Goal: Transaction & Acquisition: Purchase product/service

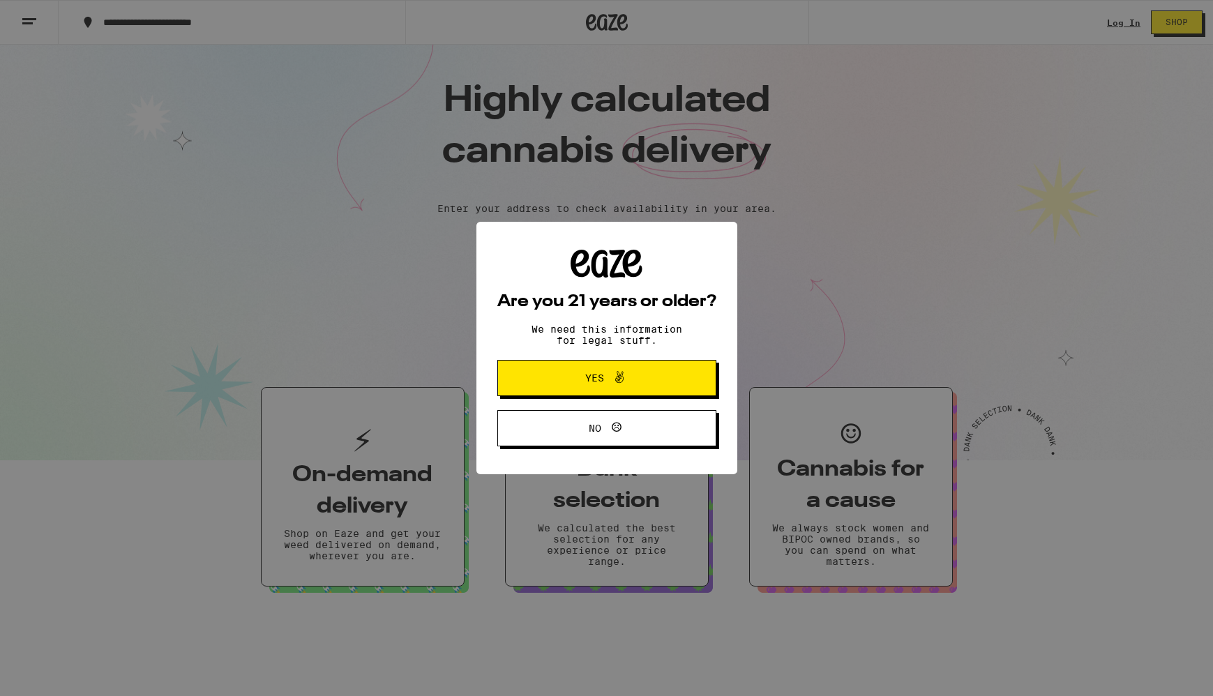
click at [641, 372] on span "Yes" at bounding box center [607, 378] width 106 height 18
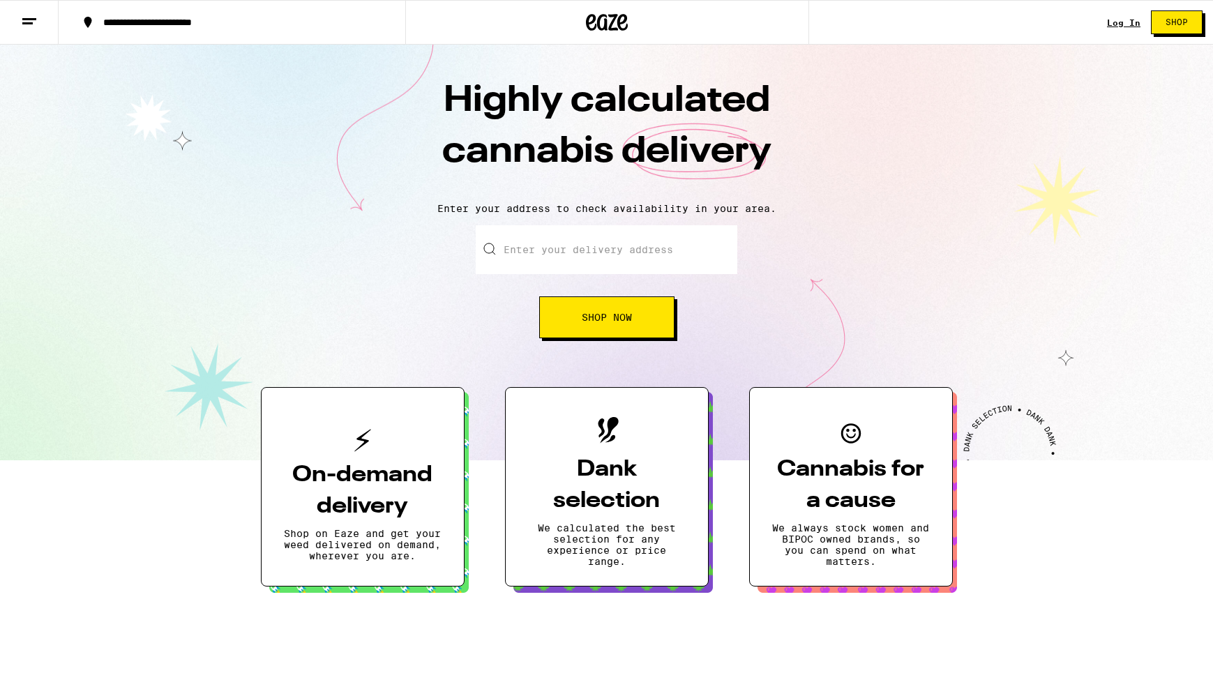
click at [1130, 22] on link "Log In" at bounding box center [1123, 22] width 33 height 9
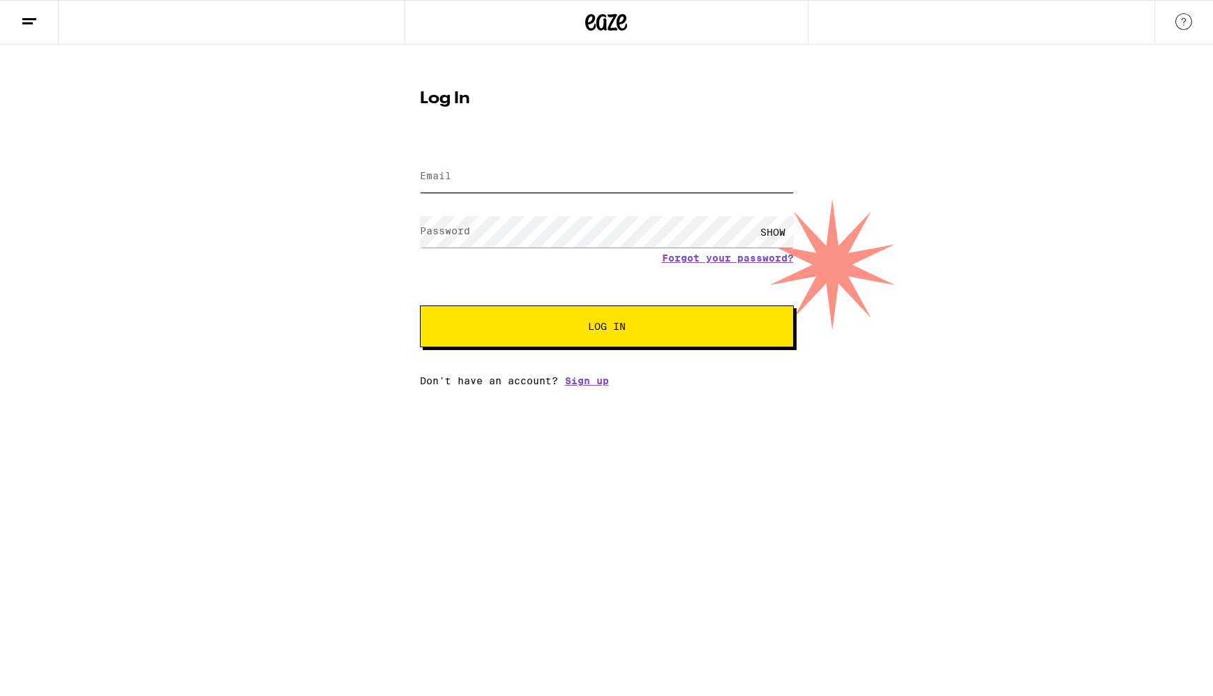
click at [568, 170] on input "Email" at bounding box center [607, 176] width 374 height 31
type input "[EMAIL_ADDRESS][DOMAIN_NAME]"
click at [600, 335] on button "Log In" at bounding box center [607, 327] width 374 height 42
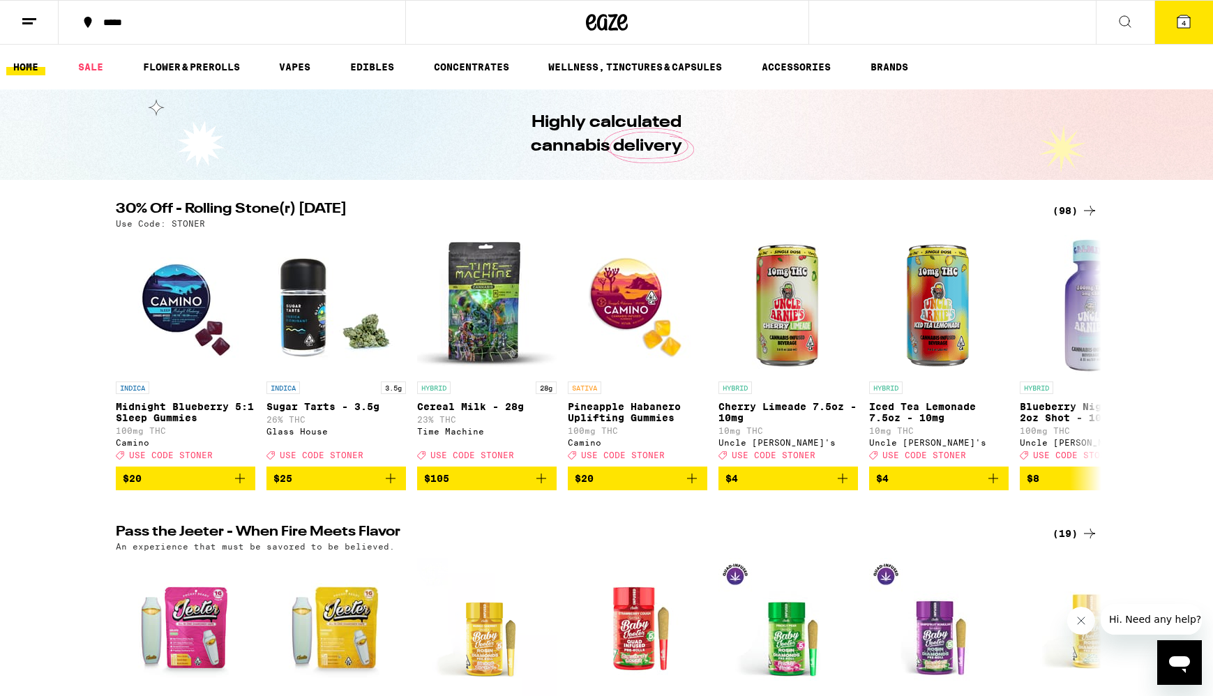
click at [112, 22] on div "*****" at bounding box center [240, 22] width 288 height 10
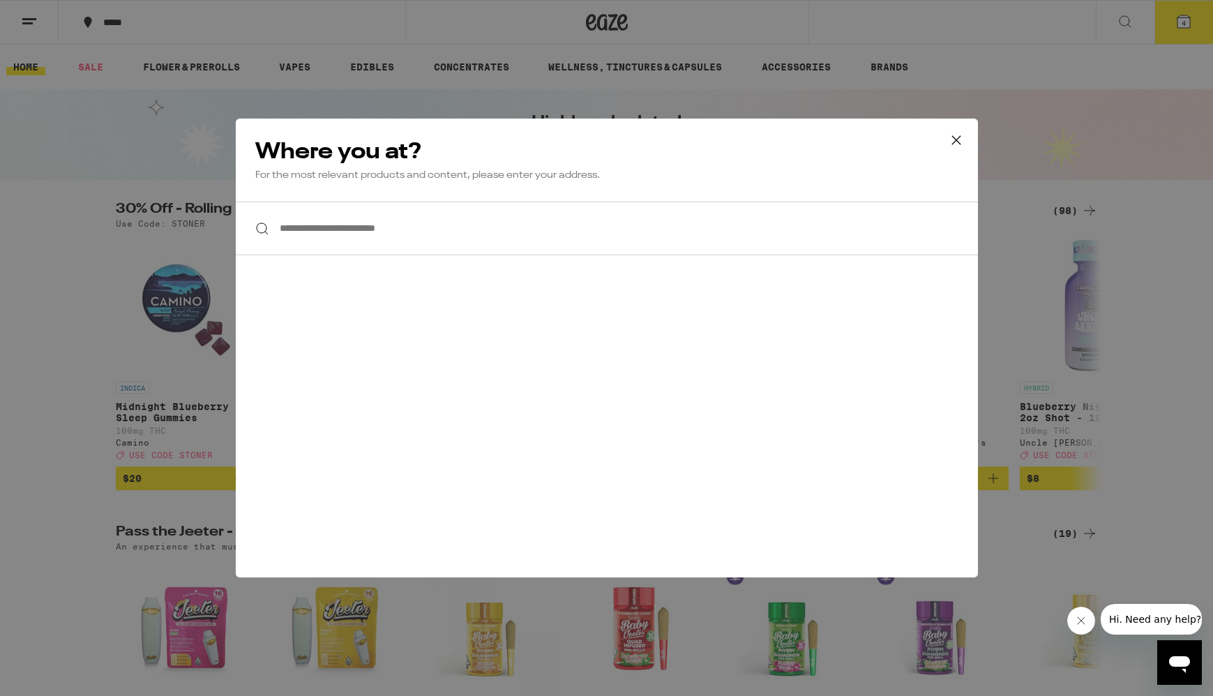
click at [384, 229] on input "**********" at bounding box center [607, 229] width 742 height 54
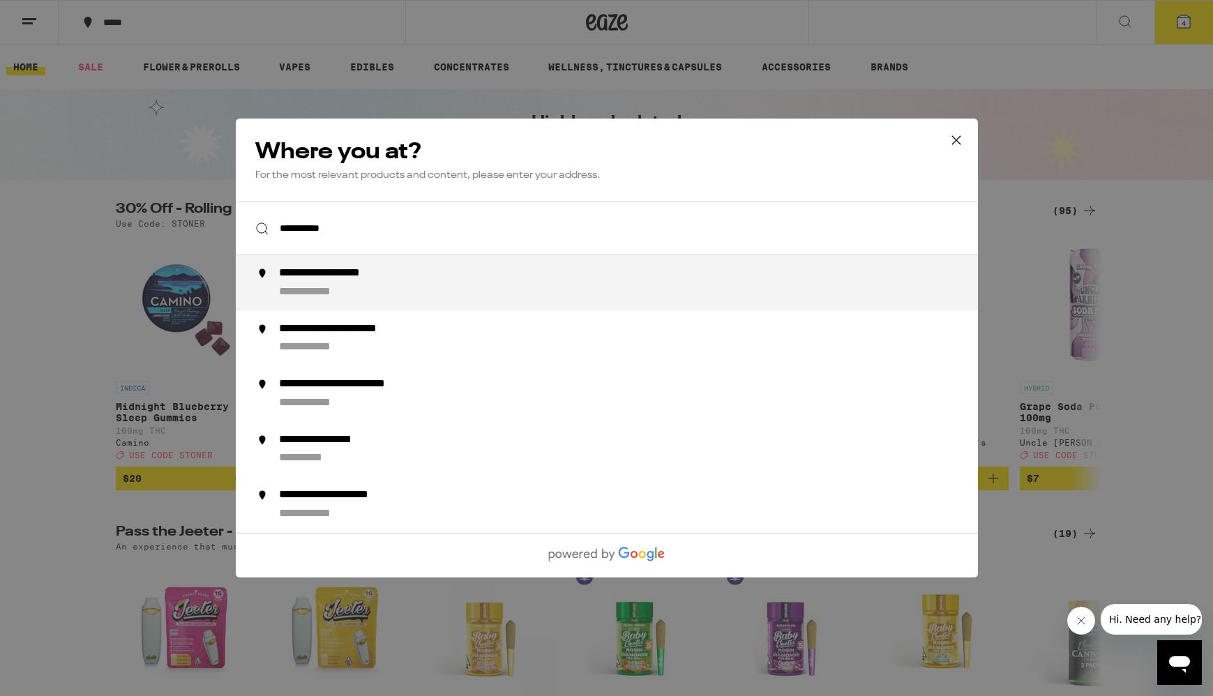
click at [423, 273] on div "**********" at bounding box center [633, 282] width 711 height 33
type input "**********"
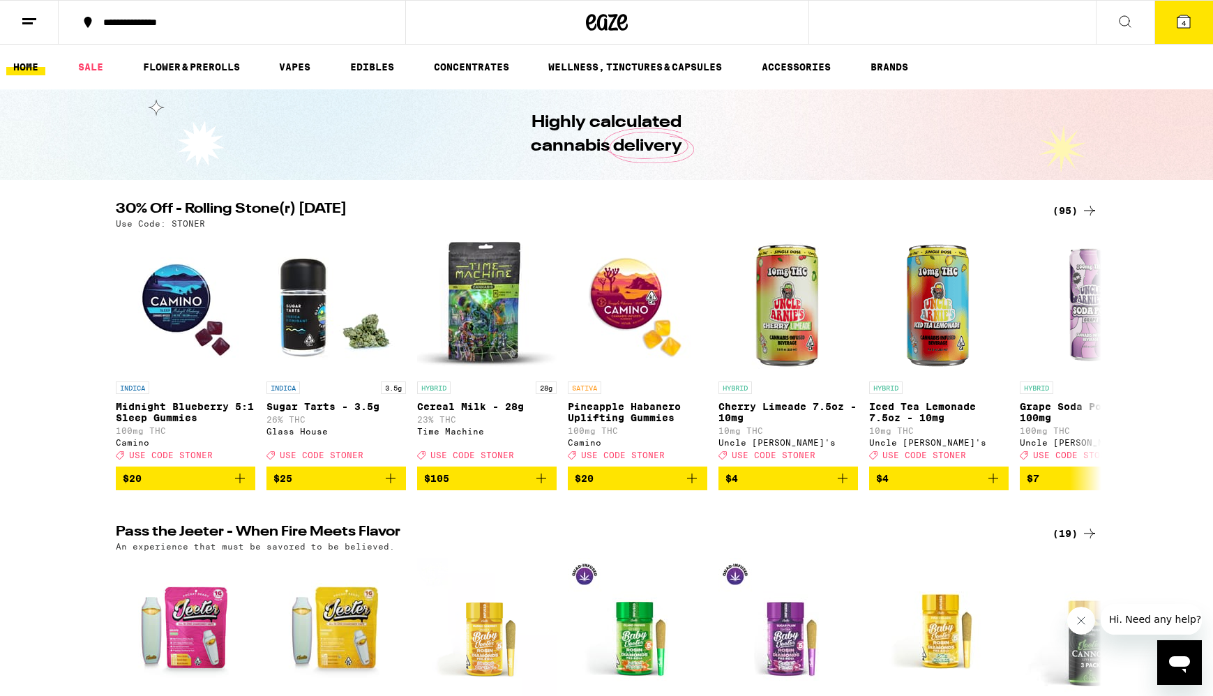
click at [31, 28] on icon at bounding box center [29, 21] width 17 height 17
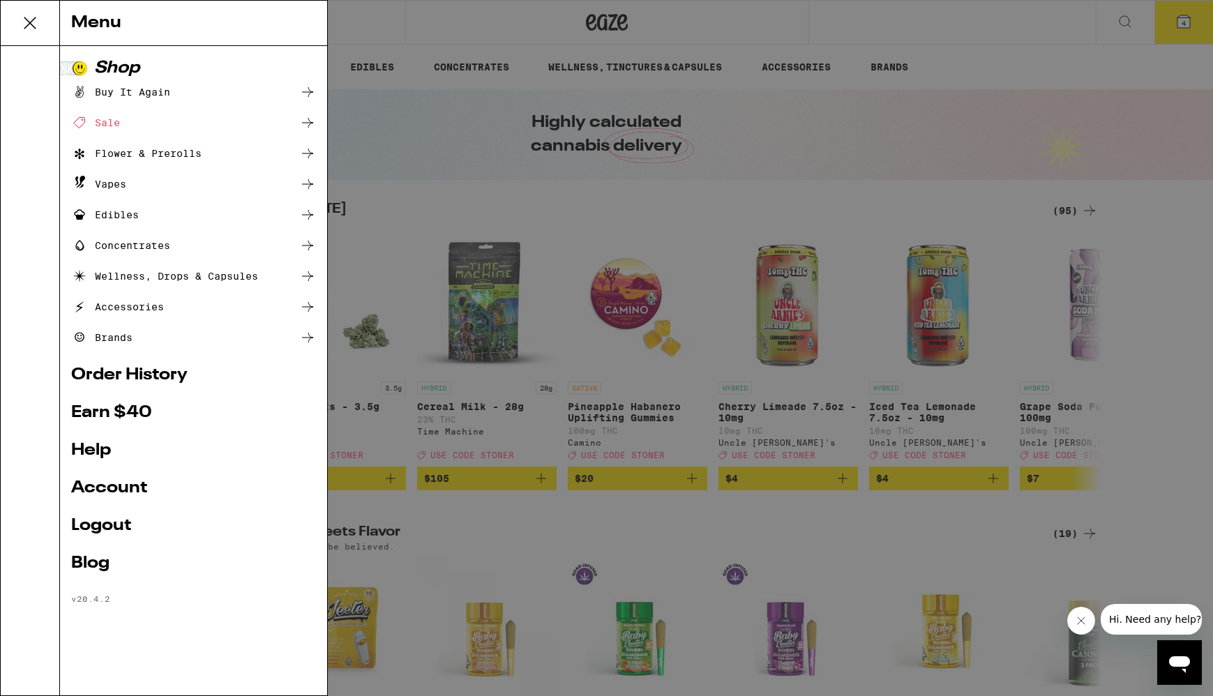
click at [215, 117] on div "Sale" at bounding box center [193, 122] width 245 height 17
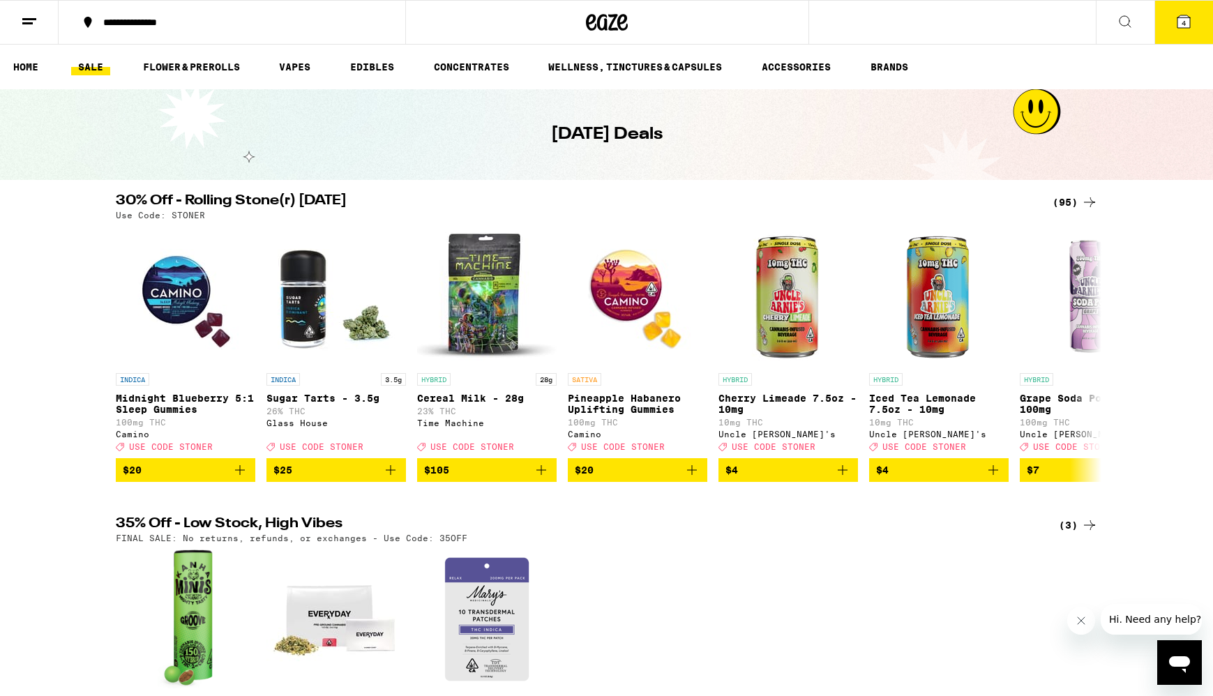
click at [1071, 204] on div "(95)" at bounding box center [1075, 202] width 45 height 17
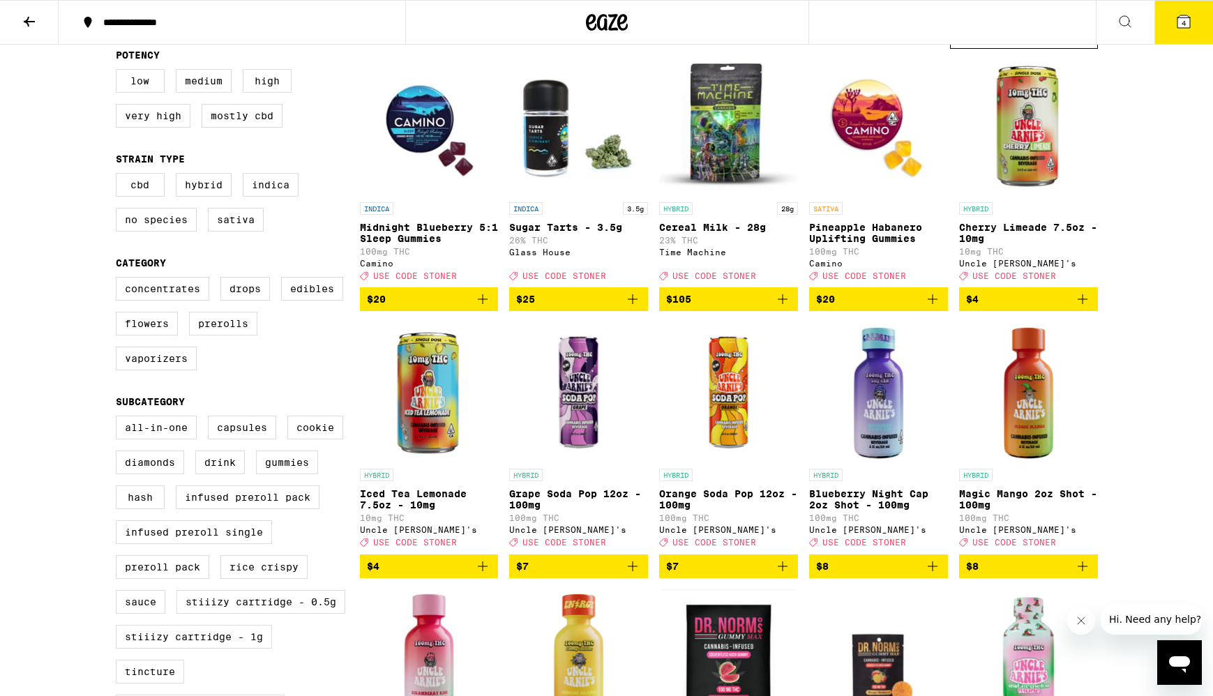
scroll to position [139, 0]
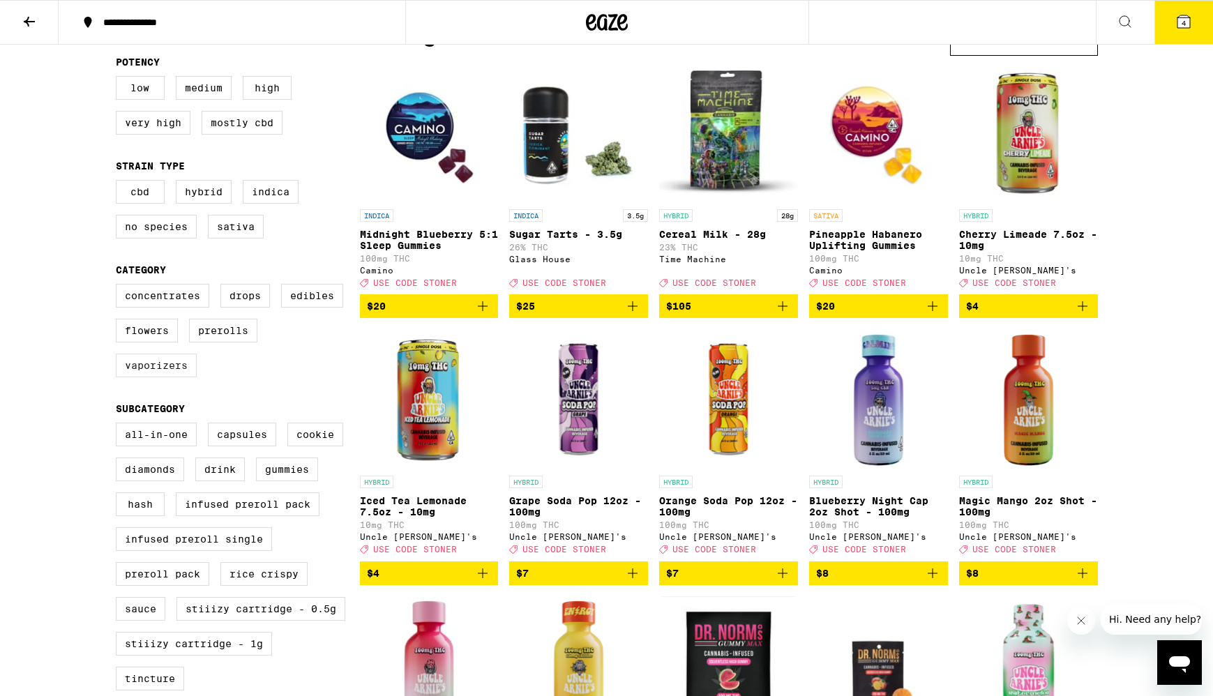
click at [195, 377] on label "Vaporizers" at bounding box center [156, 366] width 81 height 24
click at [119, 287] on input "Vaporizers" at bounding box center [119, 286] width 1 height 1
checkbox input "true"
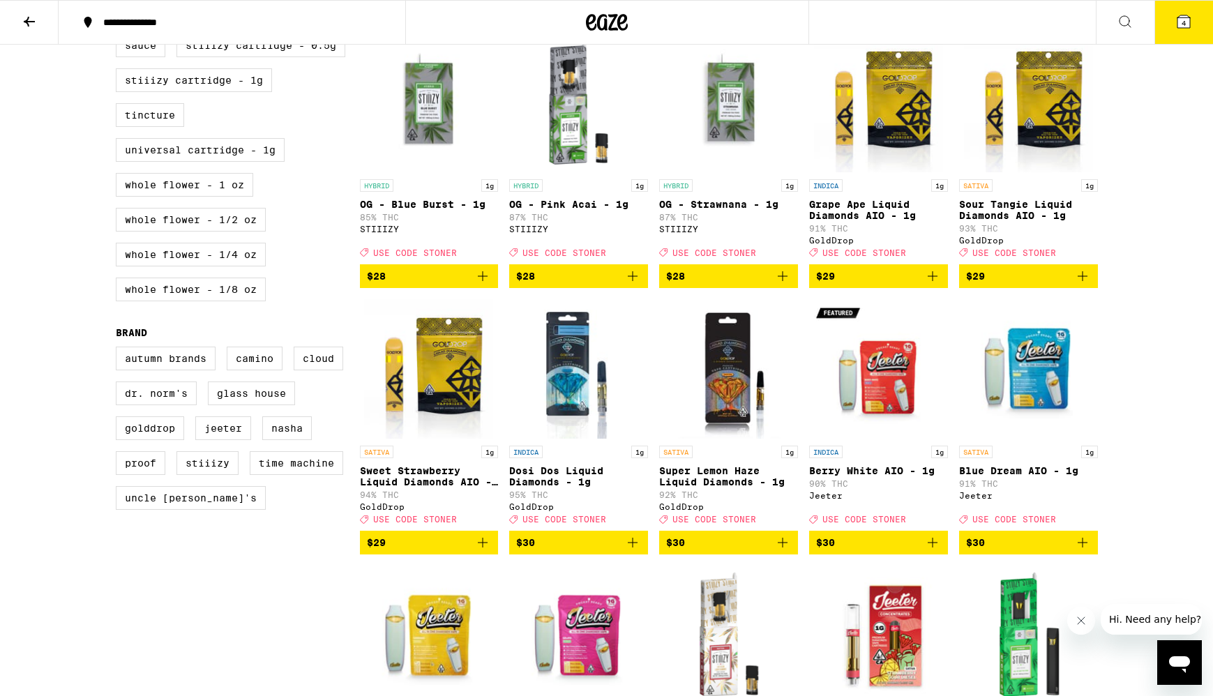
scroll to position [703, 0]
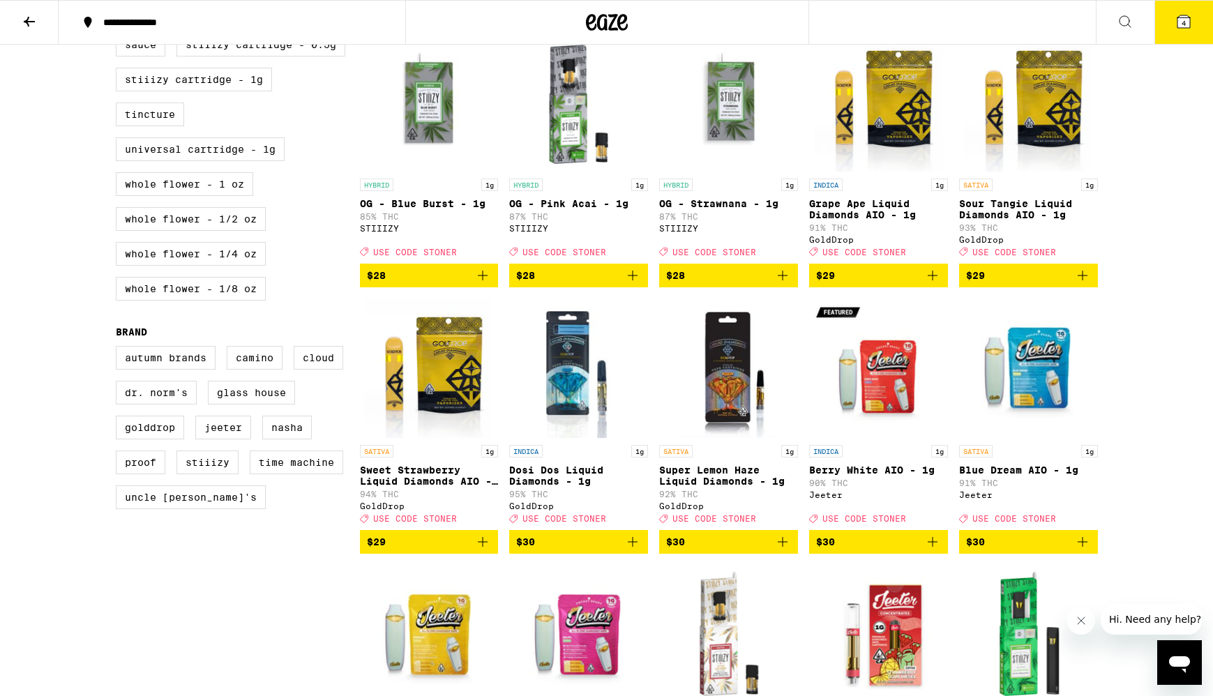
click at [782, 550] on icon "Add to bag" at bounding box center [782, 542] width 17 height 17
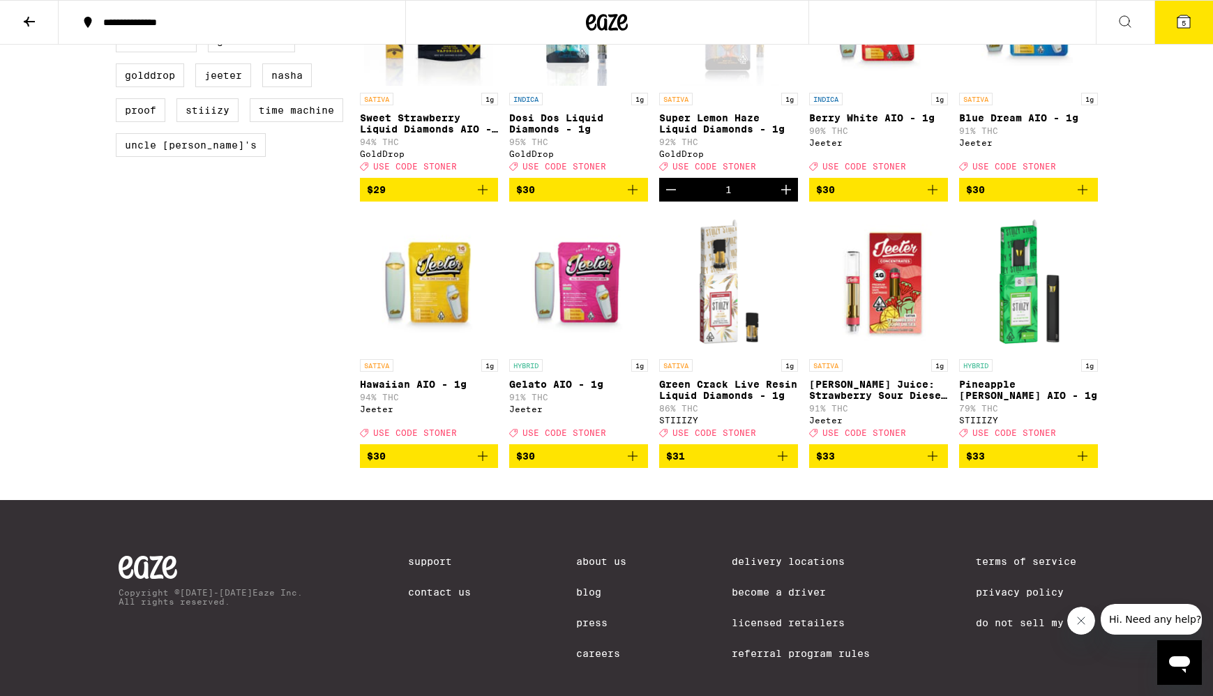
scroll to position [1057, 0]
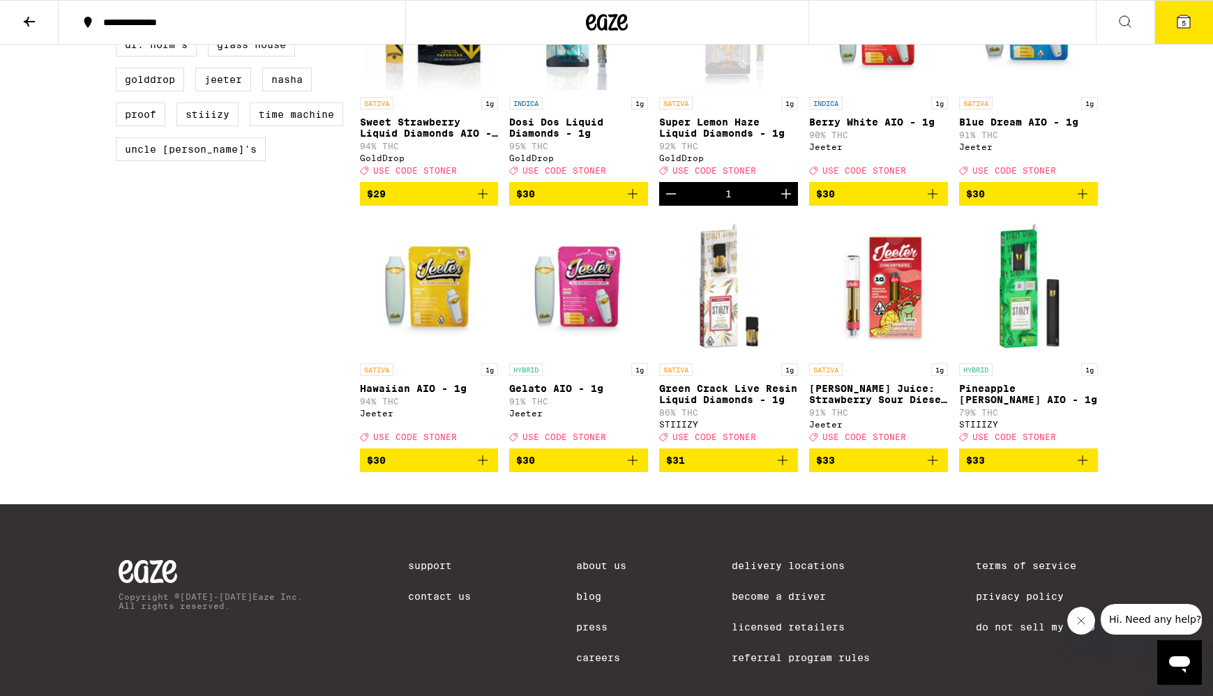
click at [932, 465] on icon "Add to bag" at bounding box center [933, 460] width 10 height 10
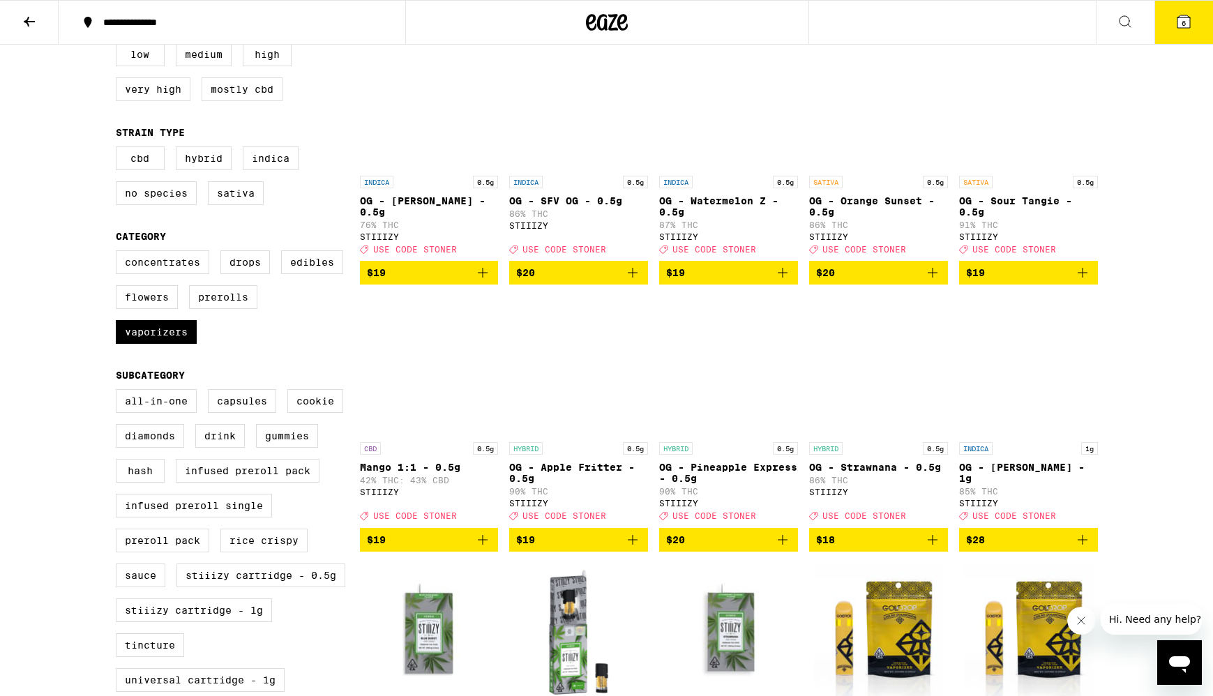
scroll to position [0, 0]
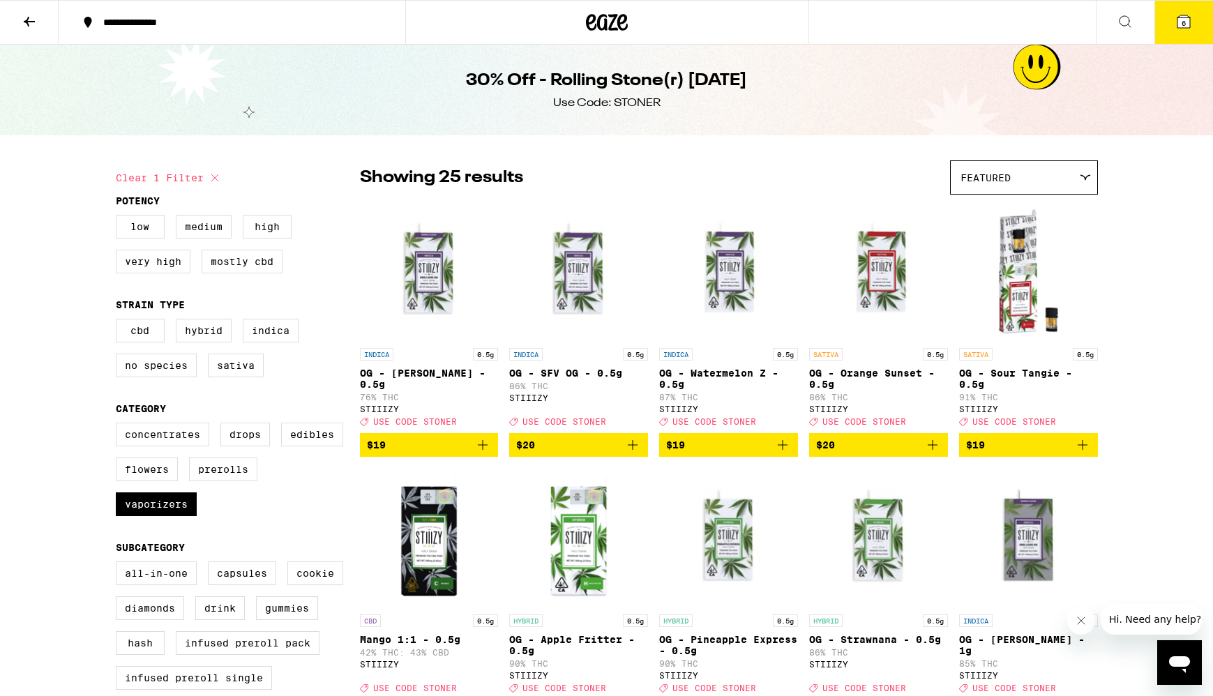
click at [1045, 181] on div "Featured" at bounding box center [1024, 177] width 146 height 33
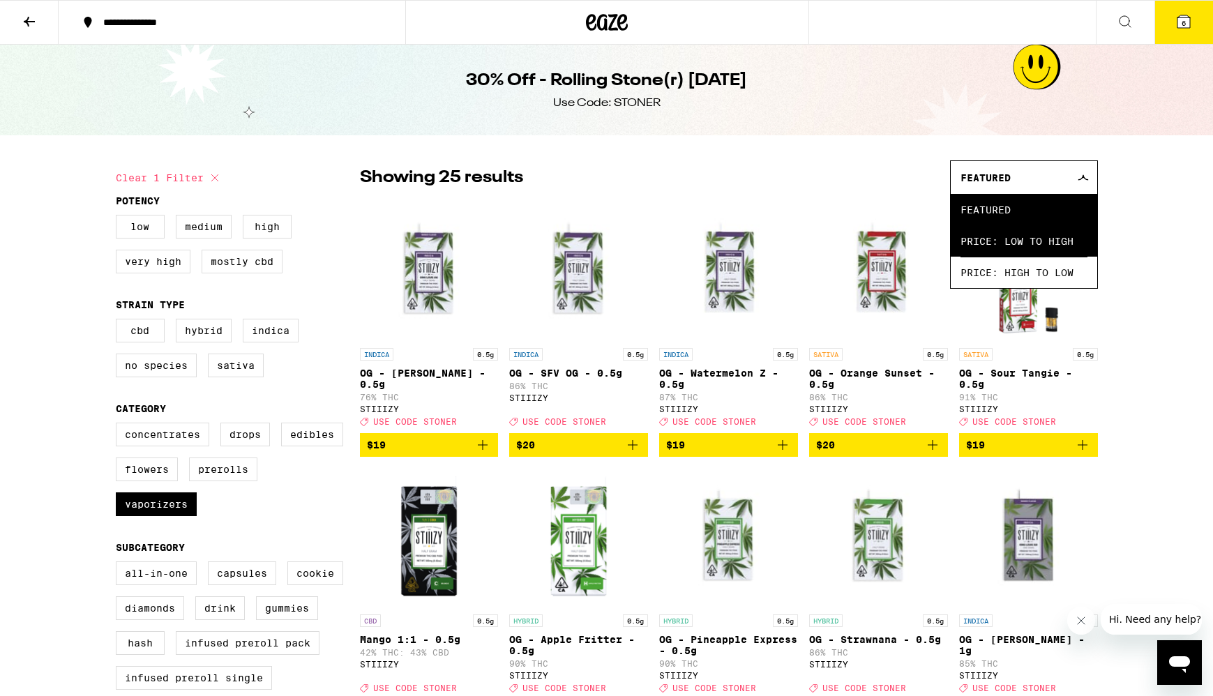
click at [1031, 241] on span "Price: Low to High" at bounding box center [1024, 240] width 127 height 31
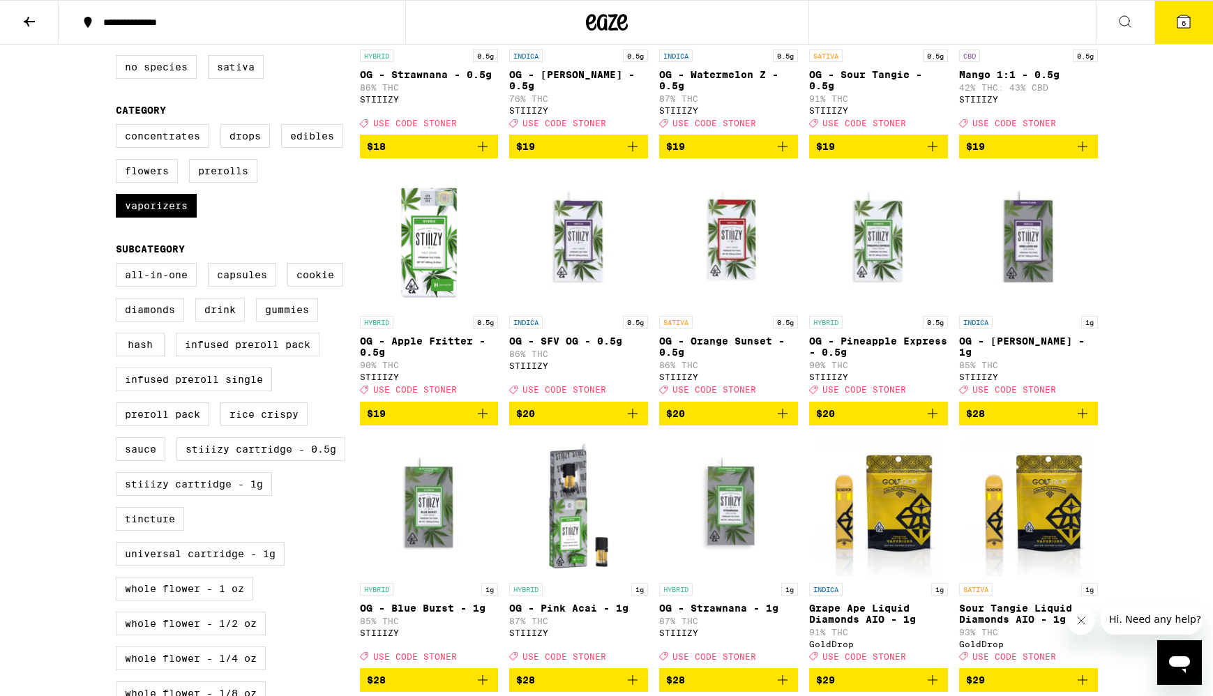
scroll to position [300, 0]
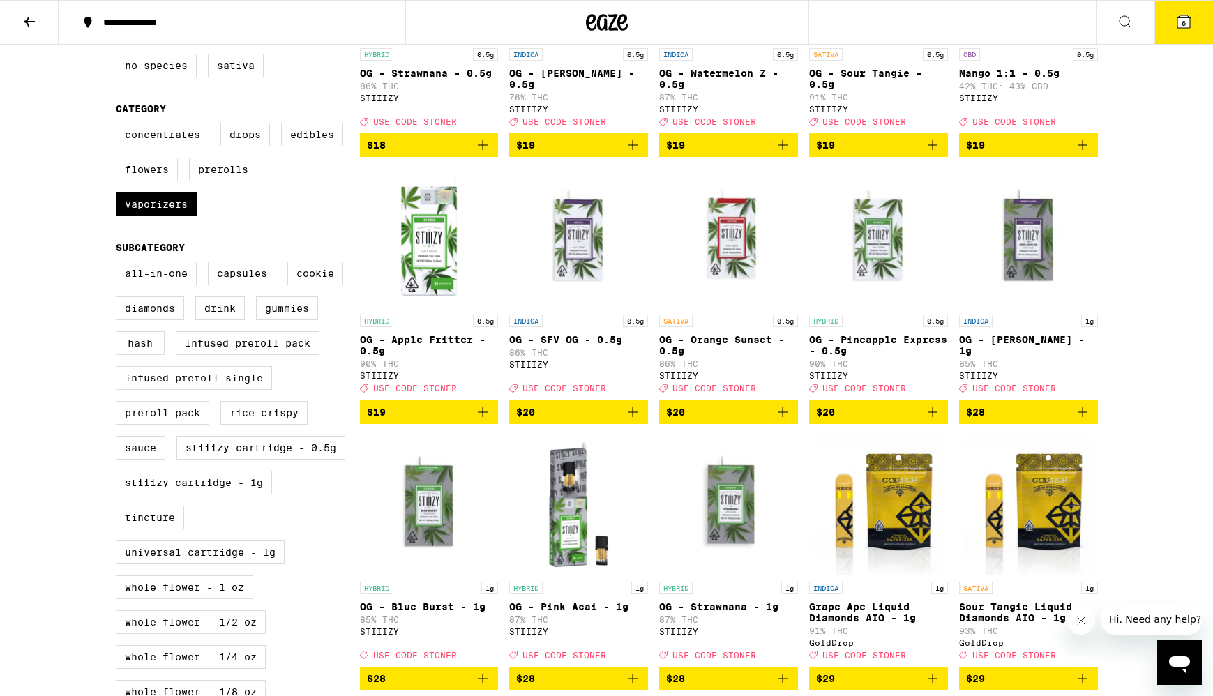
click at [1084, 421] on icon "Add to bag" at bounding box center [1082, 412] width 17 height 17
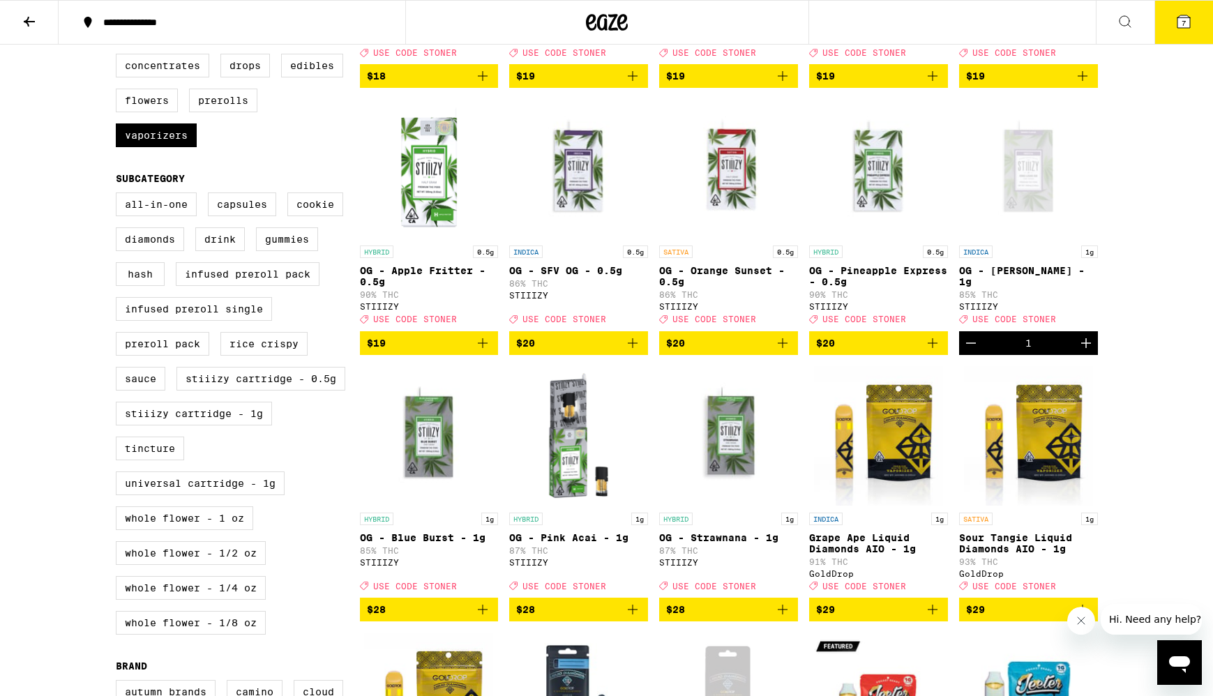
scroll to position [371, 0]
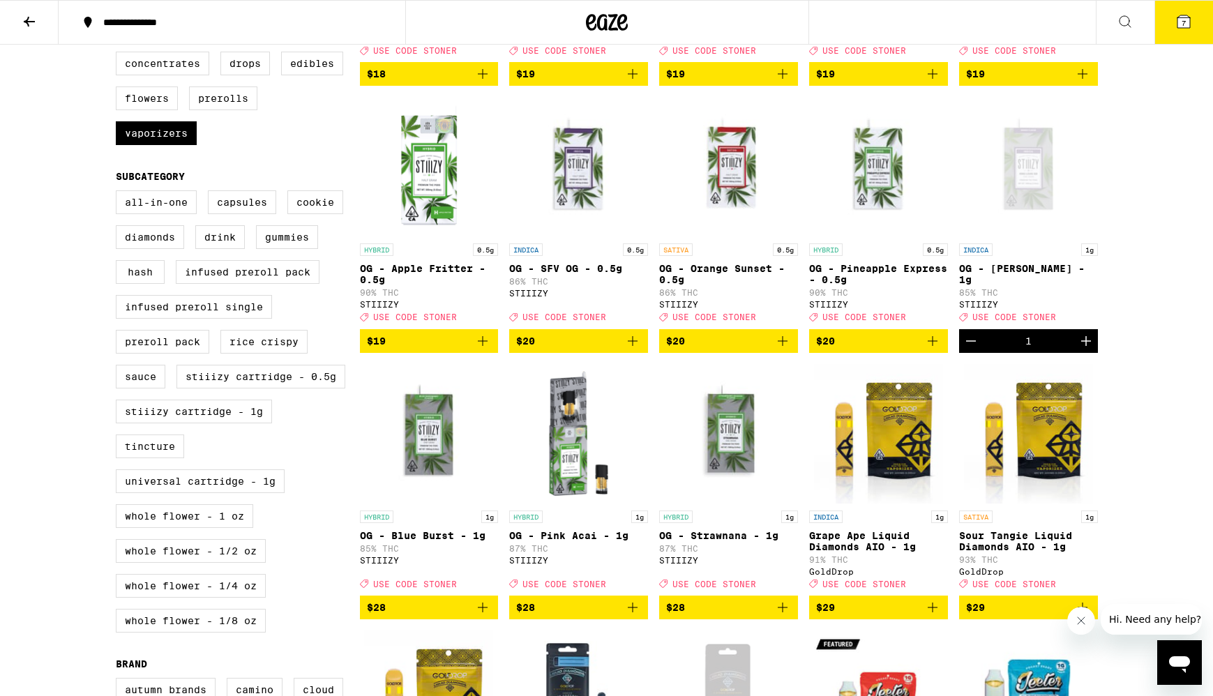
click at [486, 616] on icon "Add to bag" at bounding box center [482, 607] width 17 height 17
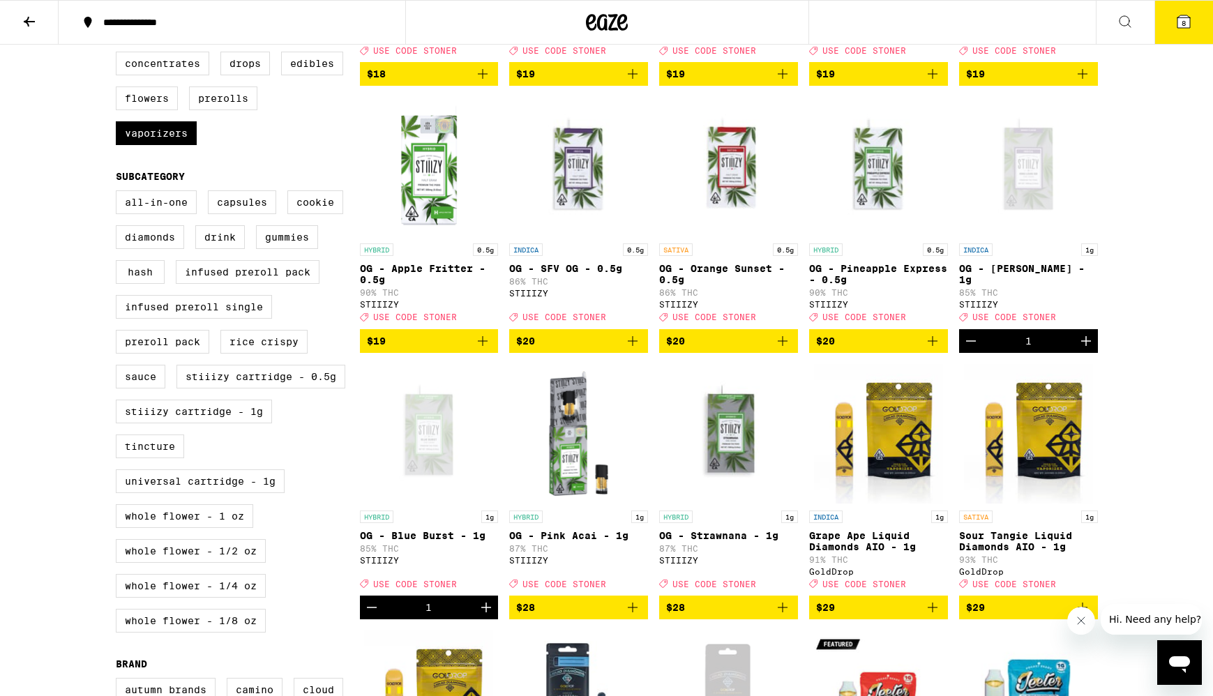
click at [969, 349] on icon "Decrement" at bounding box center [971, 341] width 17 height 17
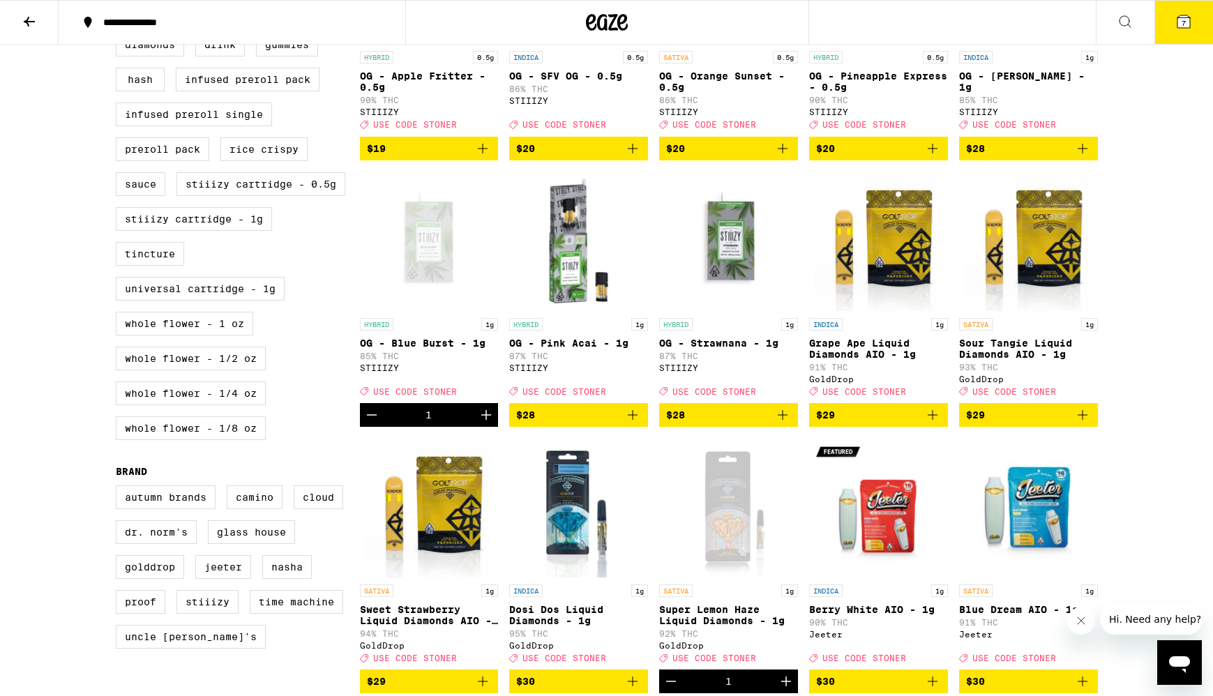
scroll to position [566, 0]
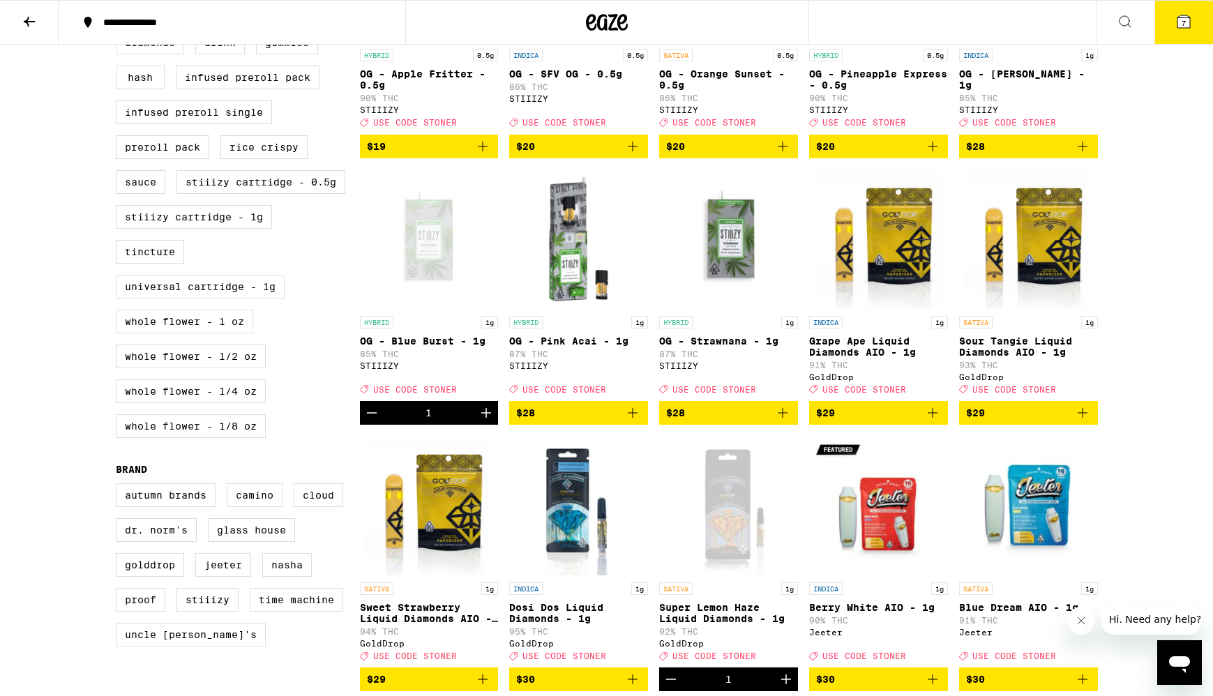
click at [1087, 421] on icon "Add to bag" at bounding box center [1082, 413] width 17 height 17
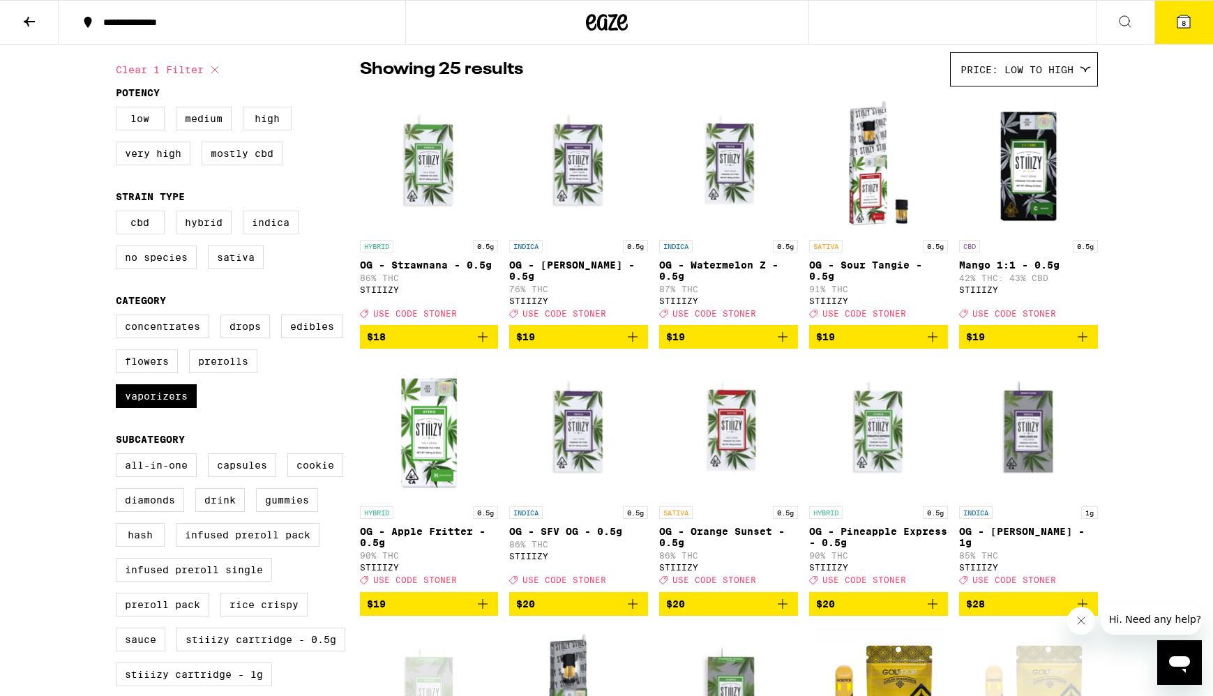
scroll to position [128, 0]
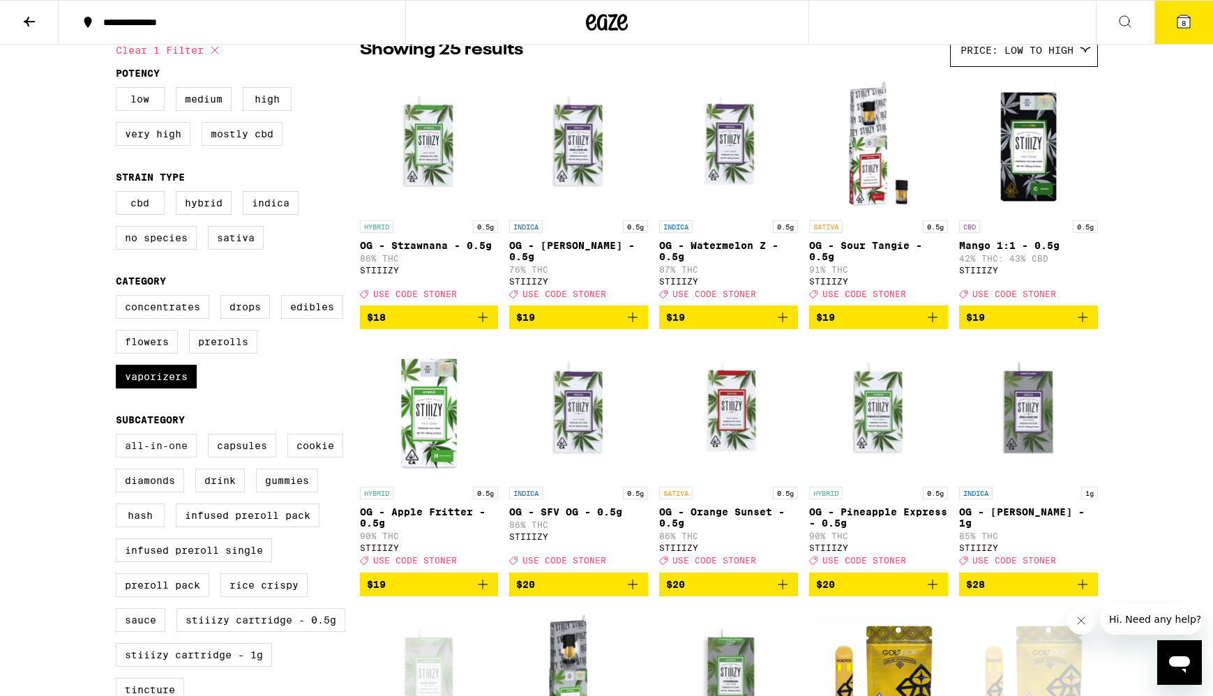
click at [166, 458] on label "All-In-One" at bounding box center [156, 446] width 81 height 24
click at [119, 437] on input "All-In-One" at bounding box center [119, 436] width 1 height 1
checkbox input "true"
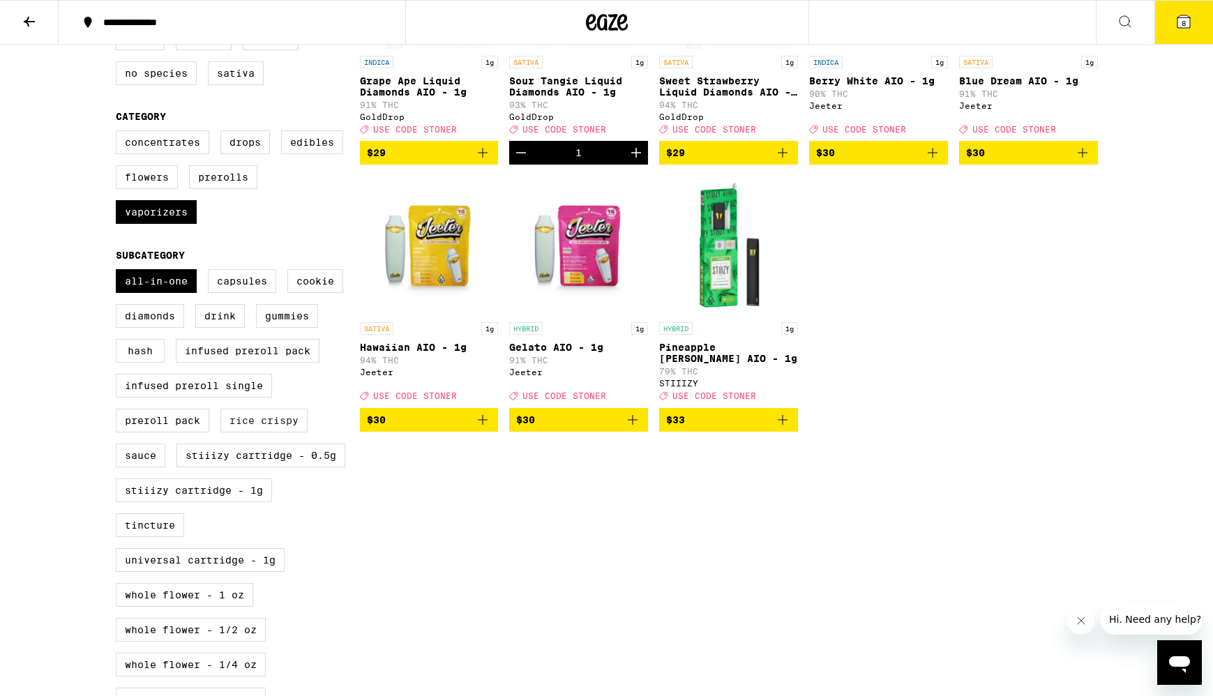
scroll to position [370, 0]
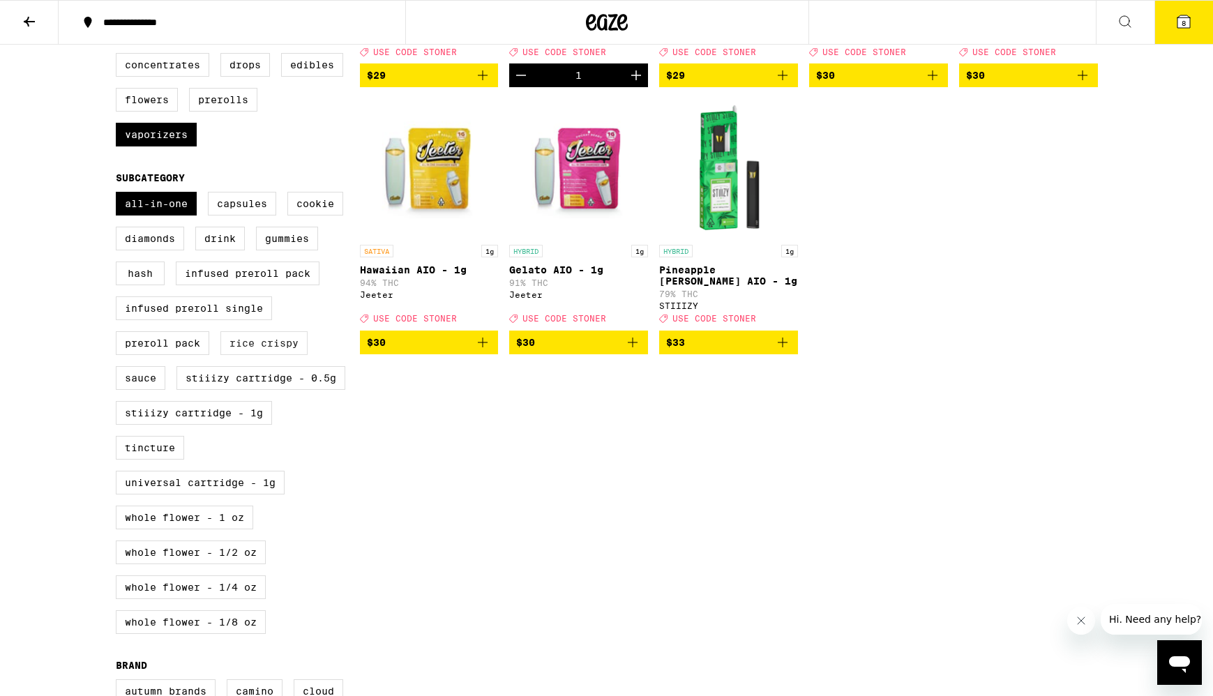
click at [264, 355] on label "Rice Crispy" at bounding box center [263, 343] width 87 height 24
click at [119, 195] on input "Rice Crispy" at bounding box center [119, 194] width 1 height 1
checkbox input "true"
click at [171, 216] on label "All-In-One" at bounding box center [156, 204] width 81 height 24
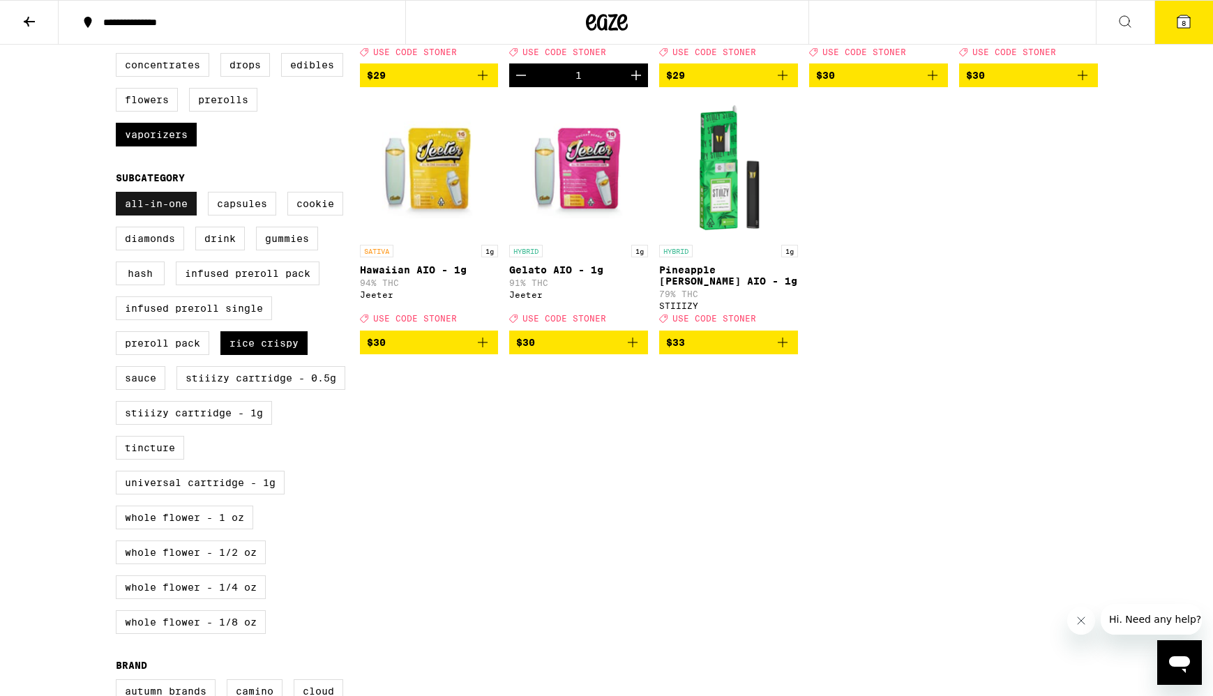
click at [119, 195] on input "All-In-One" at bounding box center [119, 194] width 1 height 1
checkbox input "false"
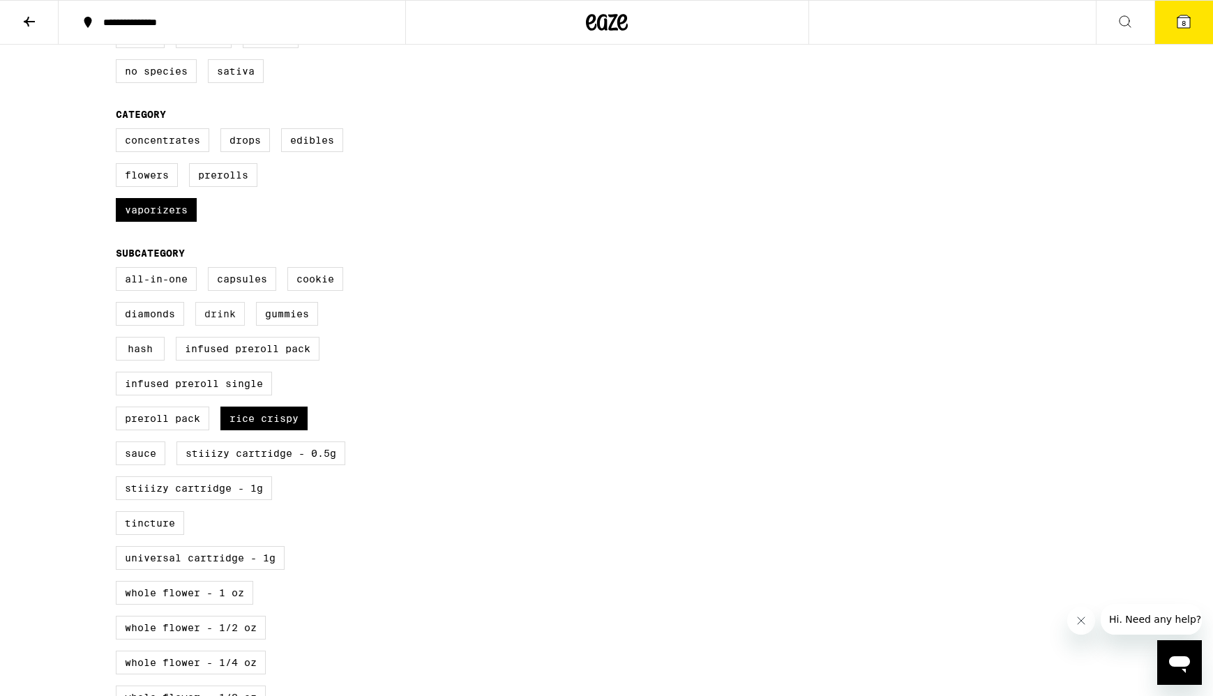
scroll to position [259, 0]
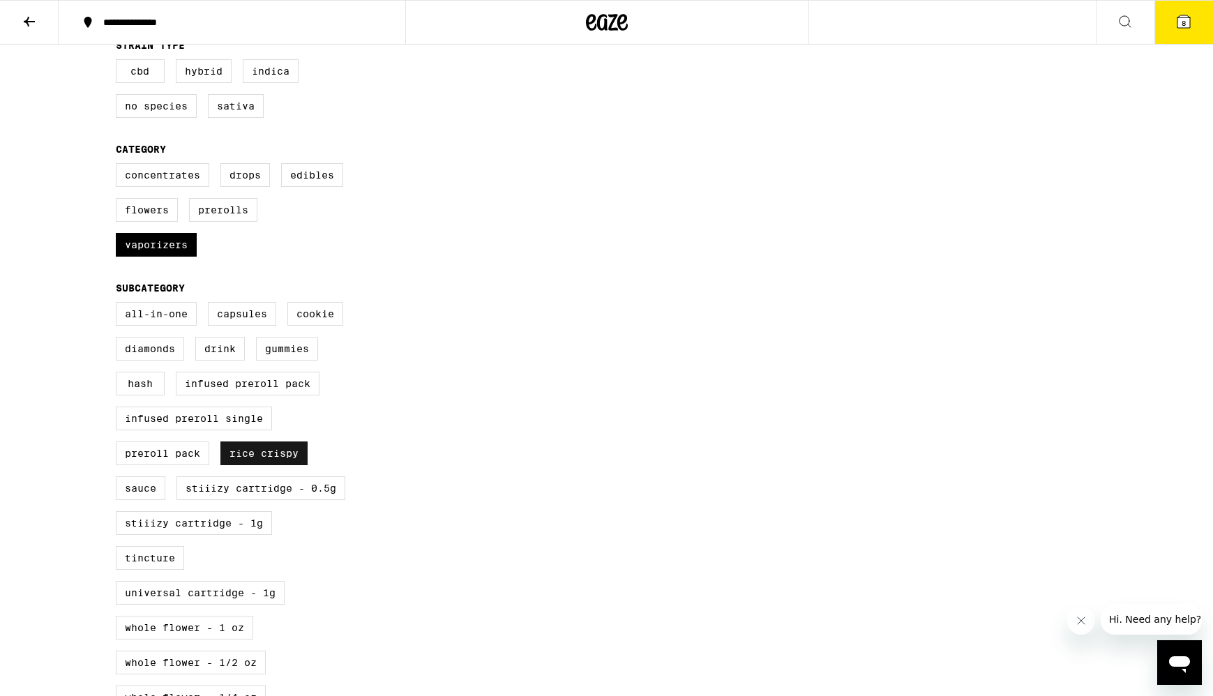
click at [294, 465] on label "Rice Crispy" at bounding box center [263, 454] width 87 height 24
click at [119, 305] on input "Rice Crispy" at bounding box center [119, 304] width 1 height 1
checkbox input "false"
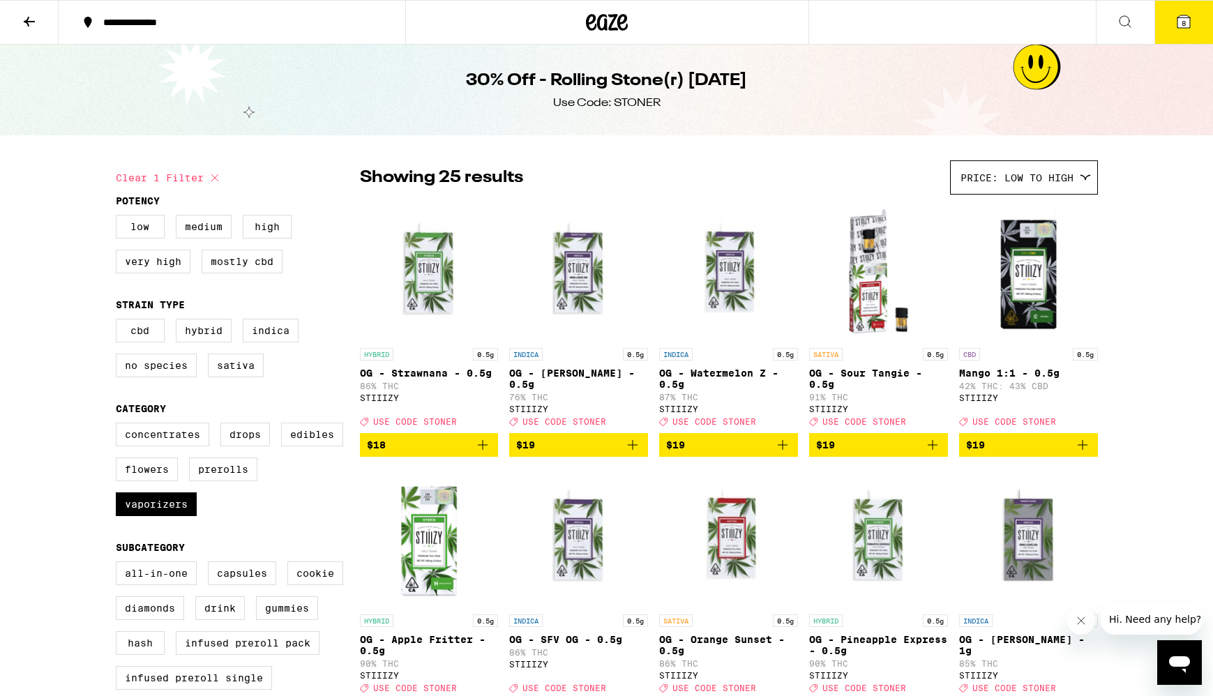
click at [1185, 23] on span "8" at bounding box center [1184, 23] width 4 height 8
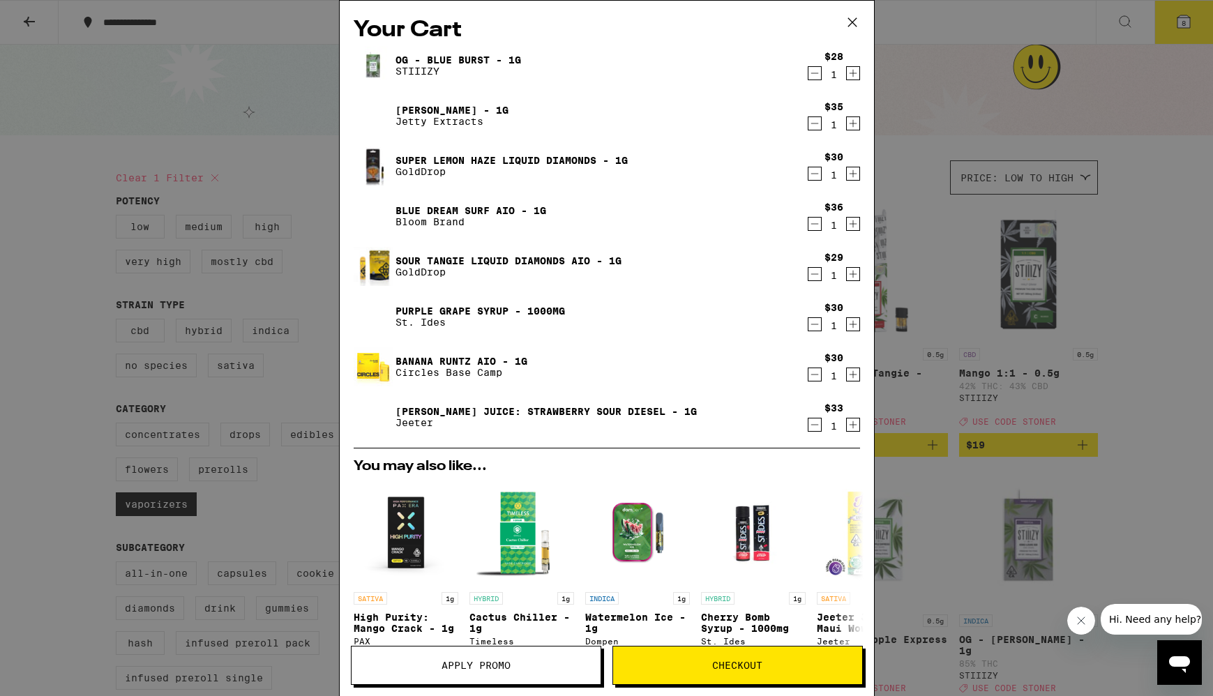
scroll to position [234, 0]
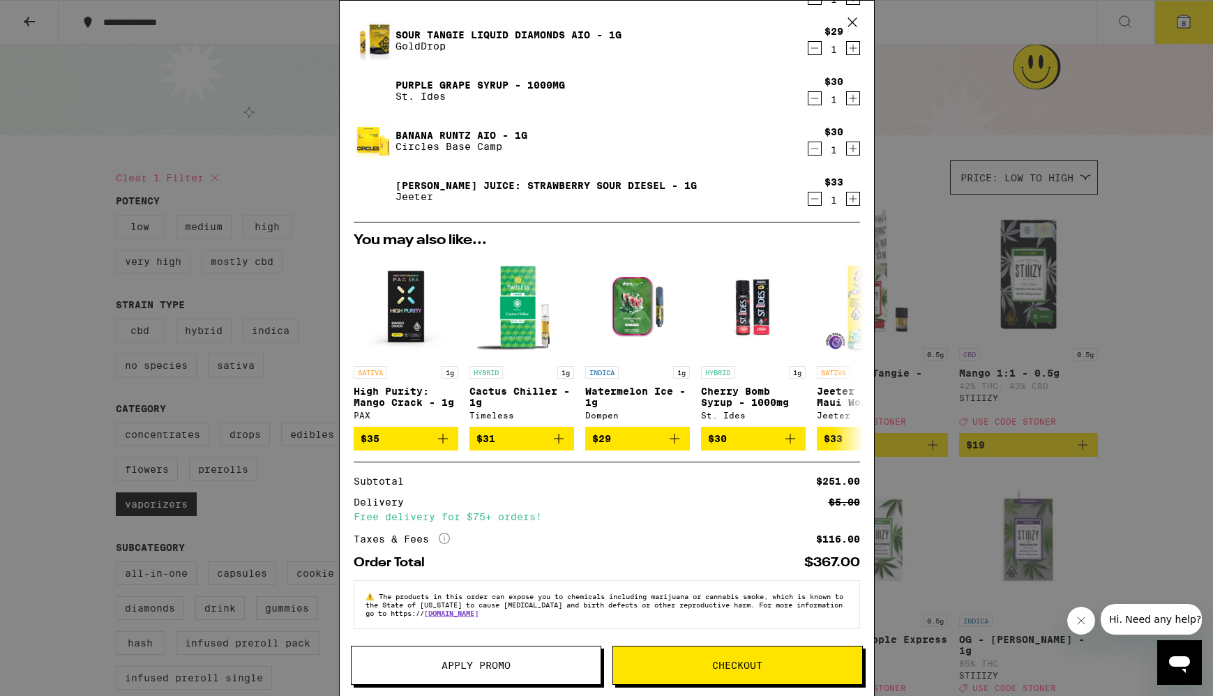
click at [506, 663] on span "Apply Promo" at bounding box center [476, 666] width 69 height 10
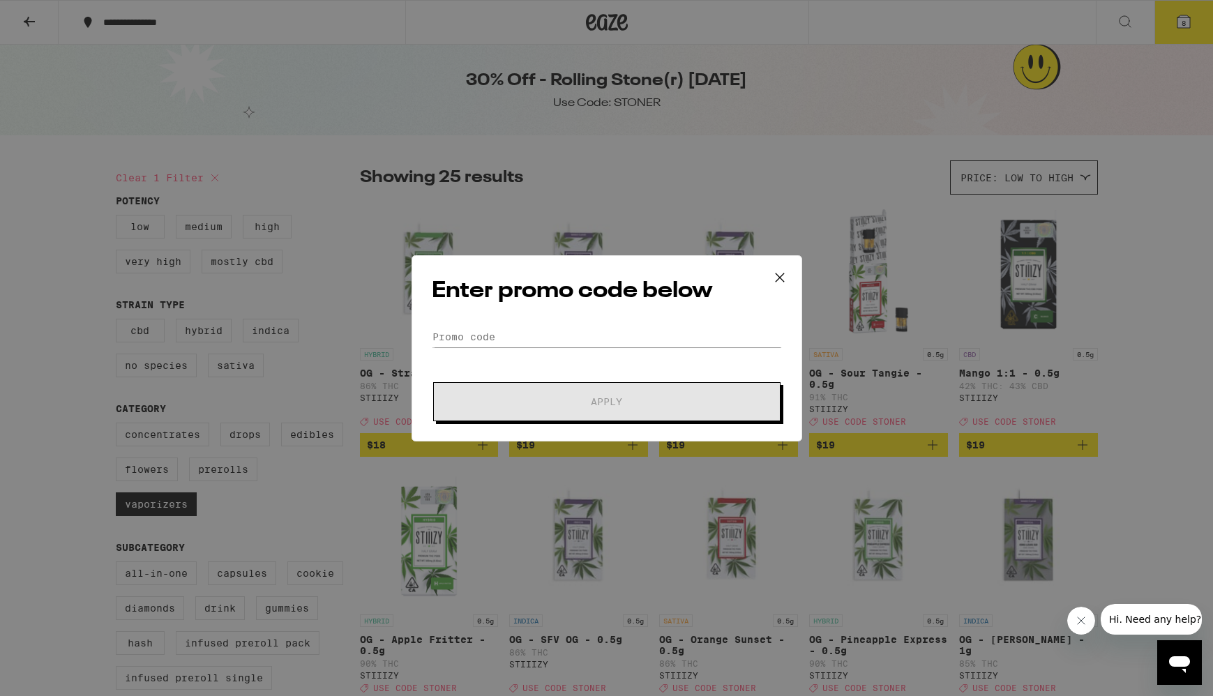
click at [496, 312] on div "Enter promo code below Promo Code Apply" at bounding box center [607, 348] width 391 height 186
click at [488, 330] on input "Promo Code" at bounding box center [607, 336] width 350 height 21
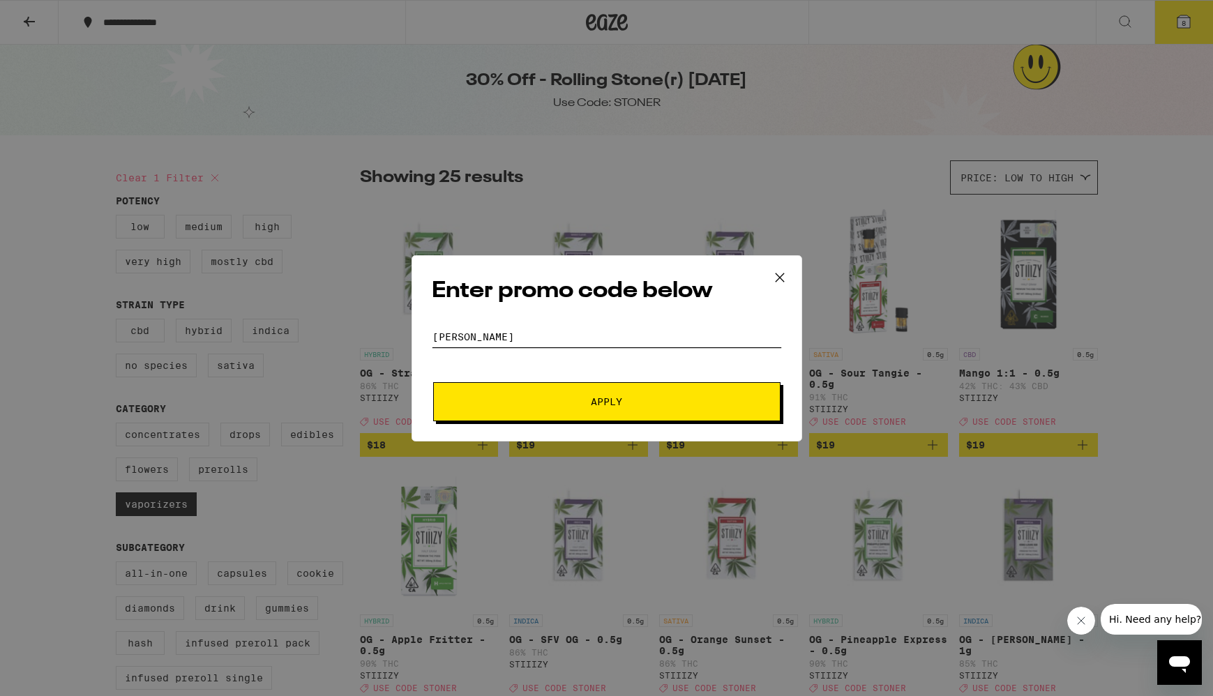
type input "[PERSON_NAME]"
click at [433, 382] on button "Apply" at bounding box center [606, 401] width 347 height 39
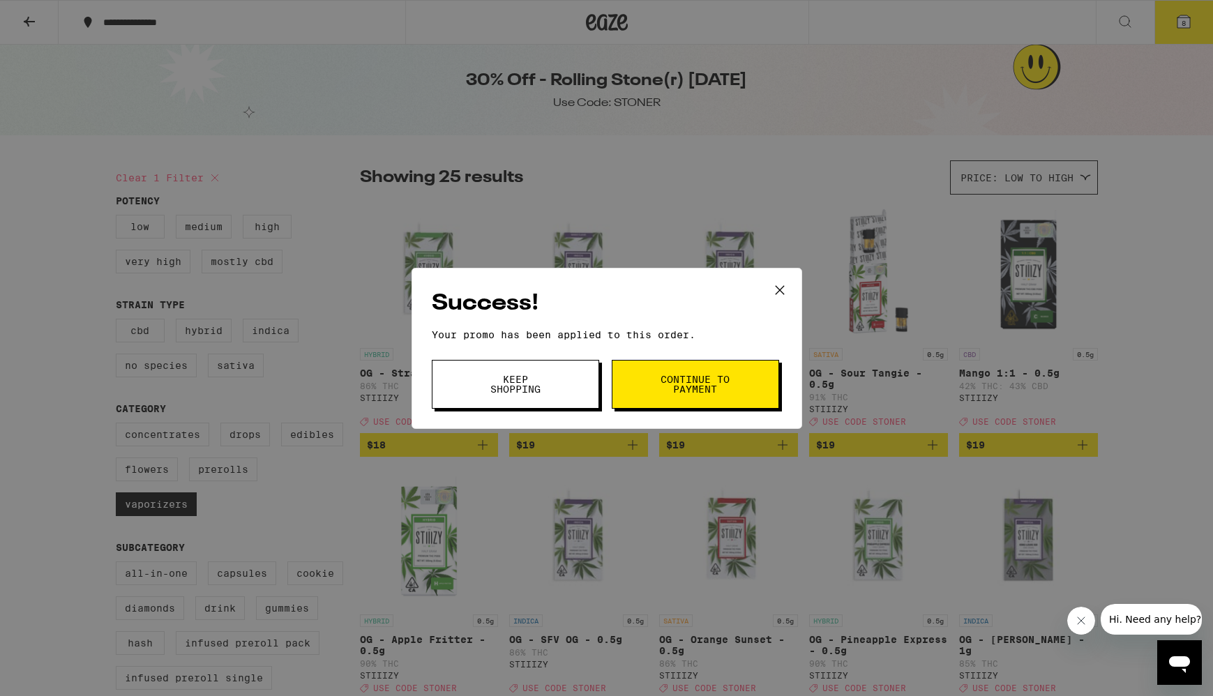
click at [513, 390] on span "Keep Shopping" at bounding box center [515, 385] width 71 height 20
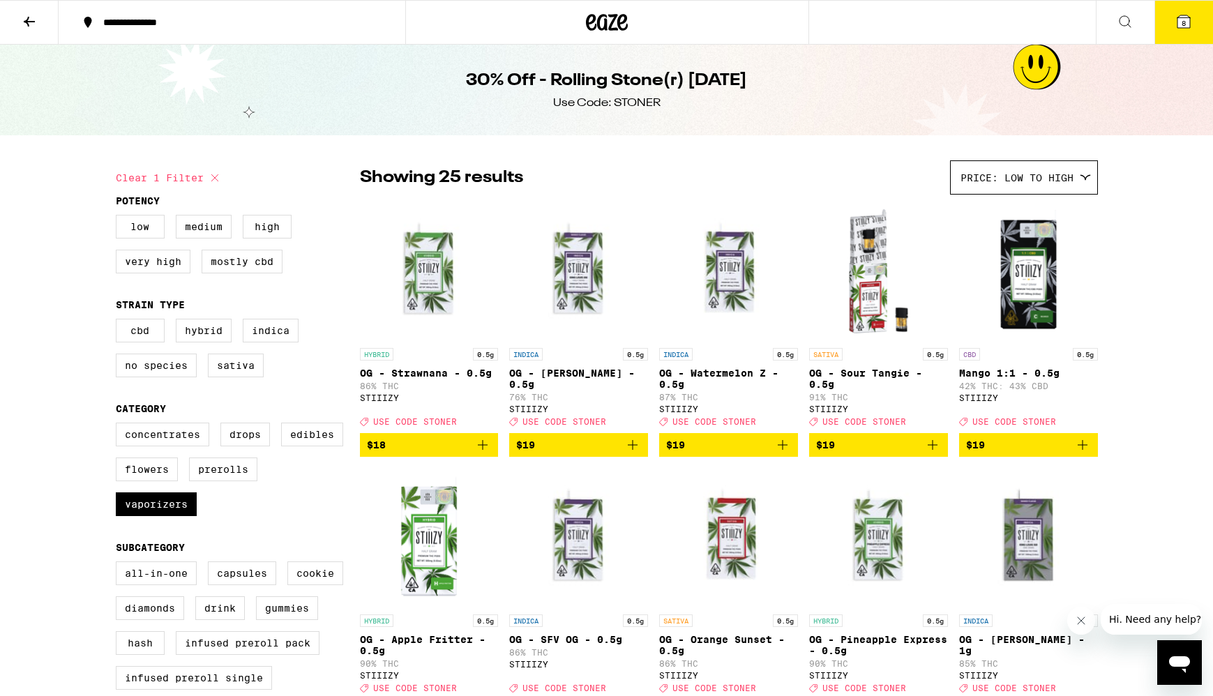
click at [1186, 8] on button "8" at bounding box center [1183, 22] width 59 height 43
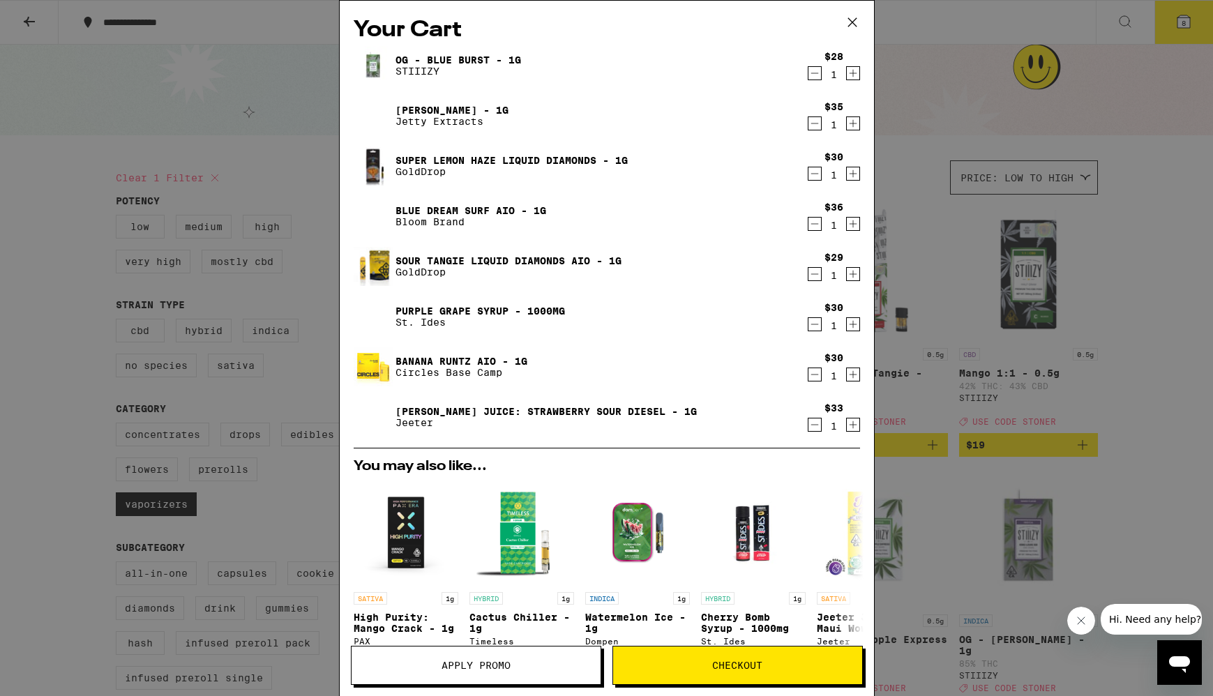
scroll to position [255, 0]
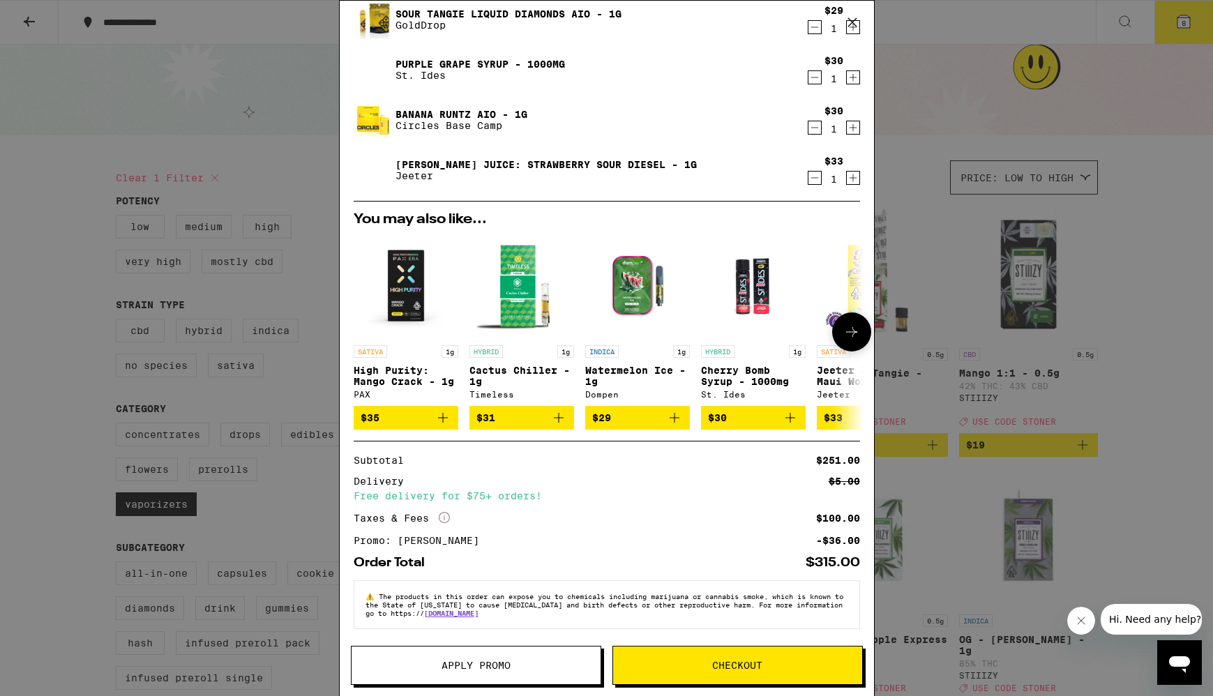
click at [564, 413] on icon "Add to bag" at bounding box center [558, 417] width 17 height 17
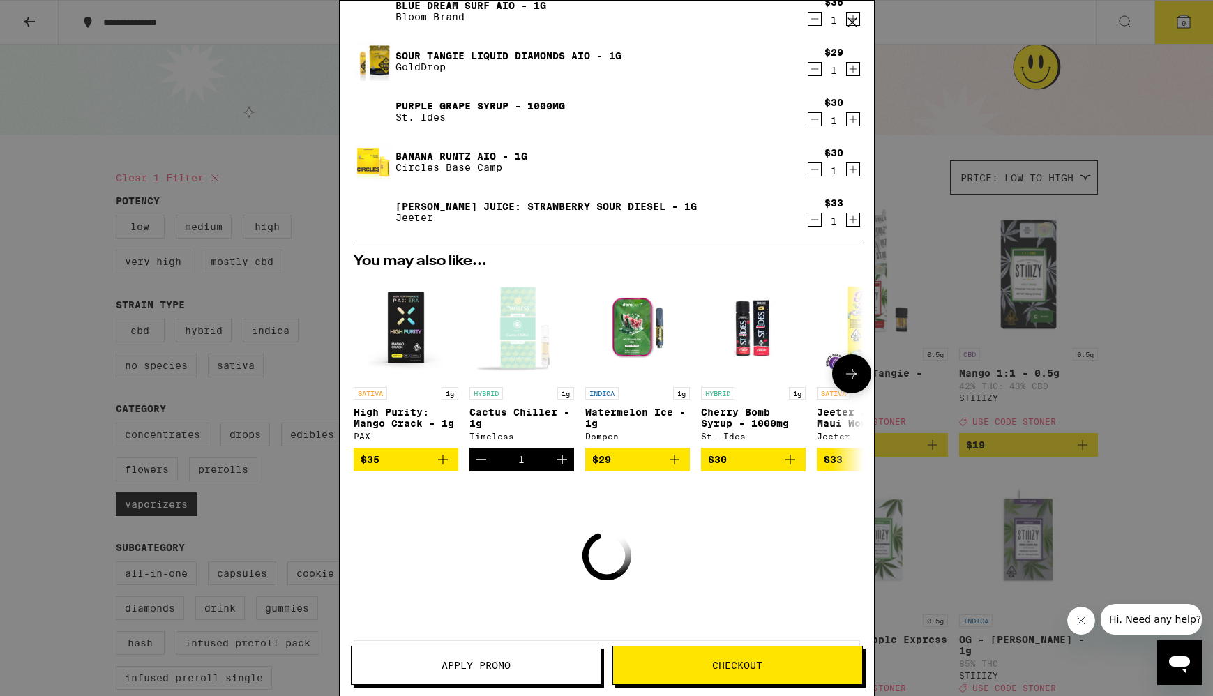
scroll to position [257, 0]
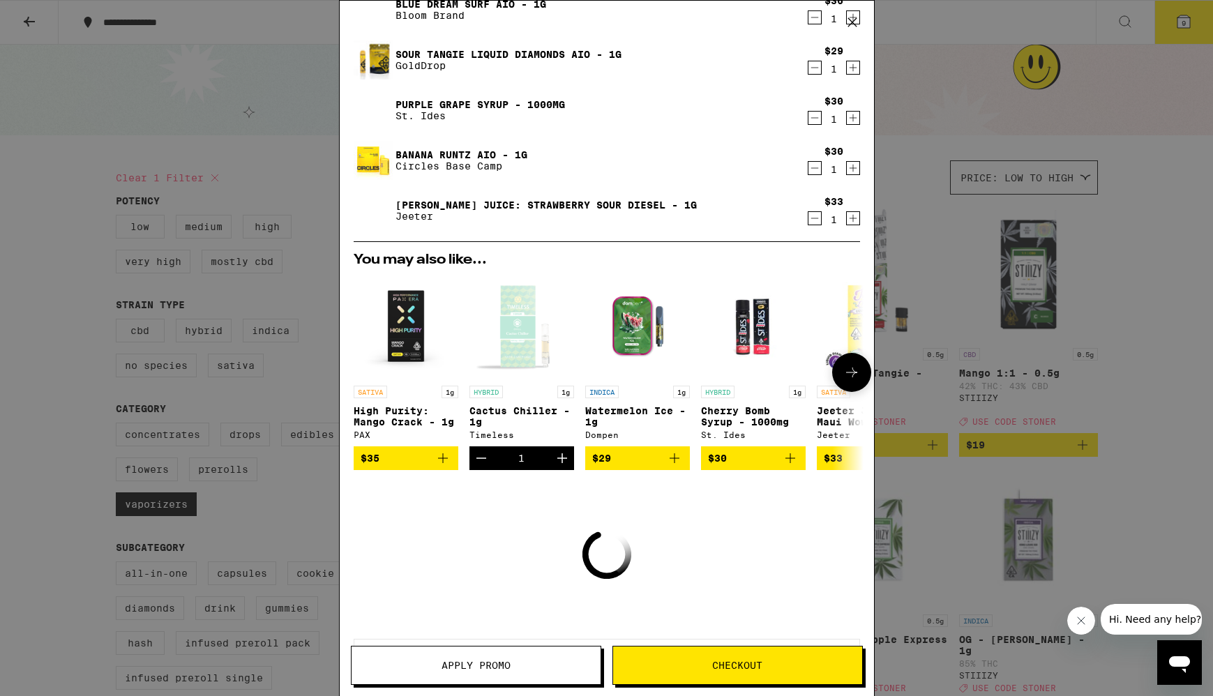
click at [780, 458] on span "$30" at bounding box center [753, 458] width 91 height 17
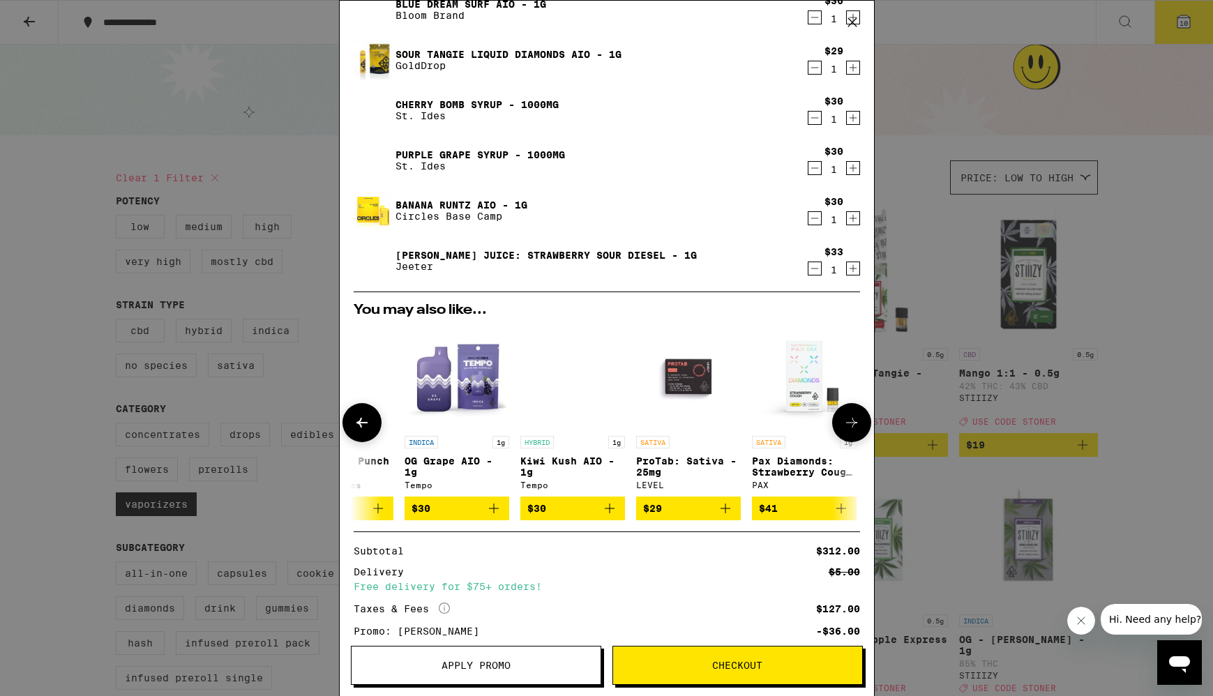
scroll to position [0, 651]
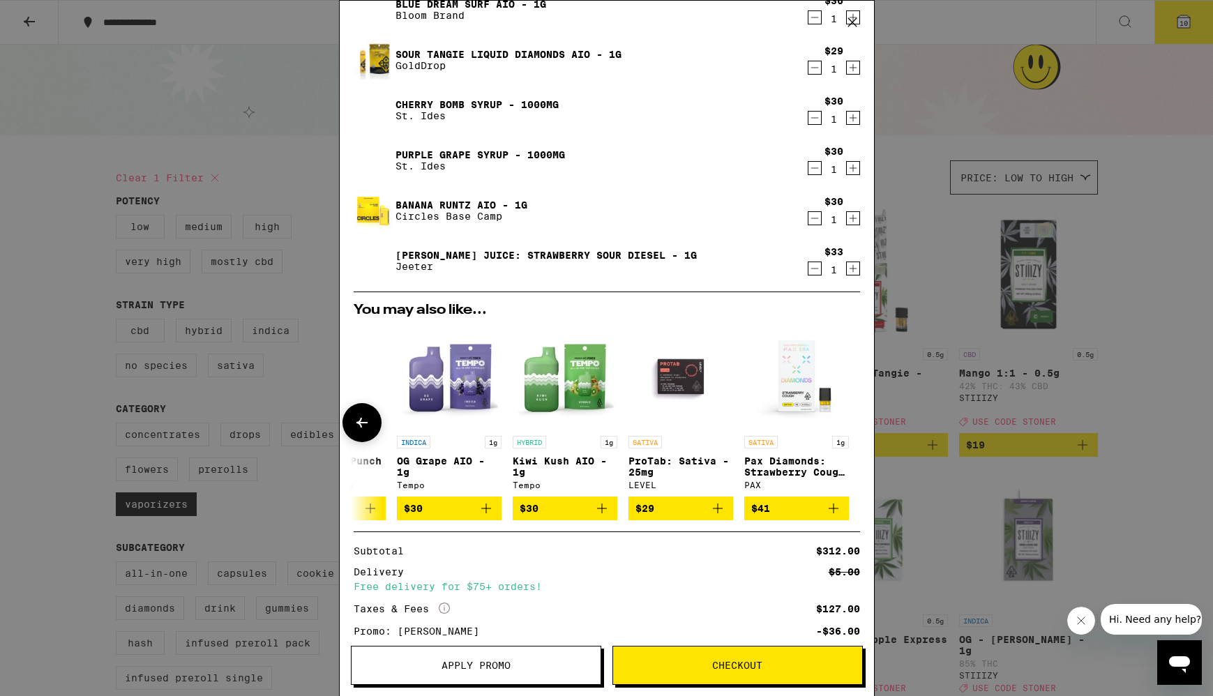
click at [719, 511] on icon "Add to bag" at bounding box center [717, 508] width 17 height 17
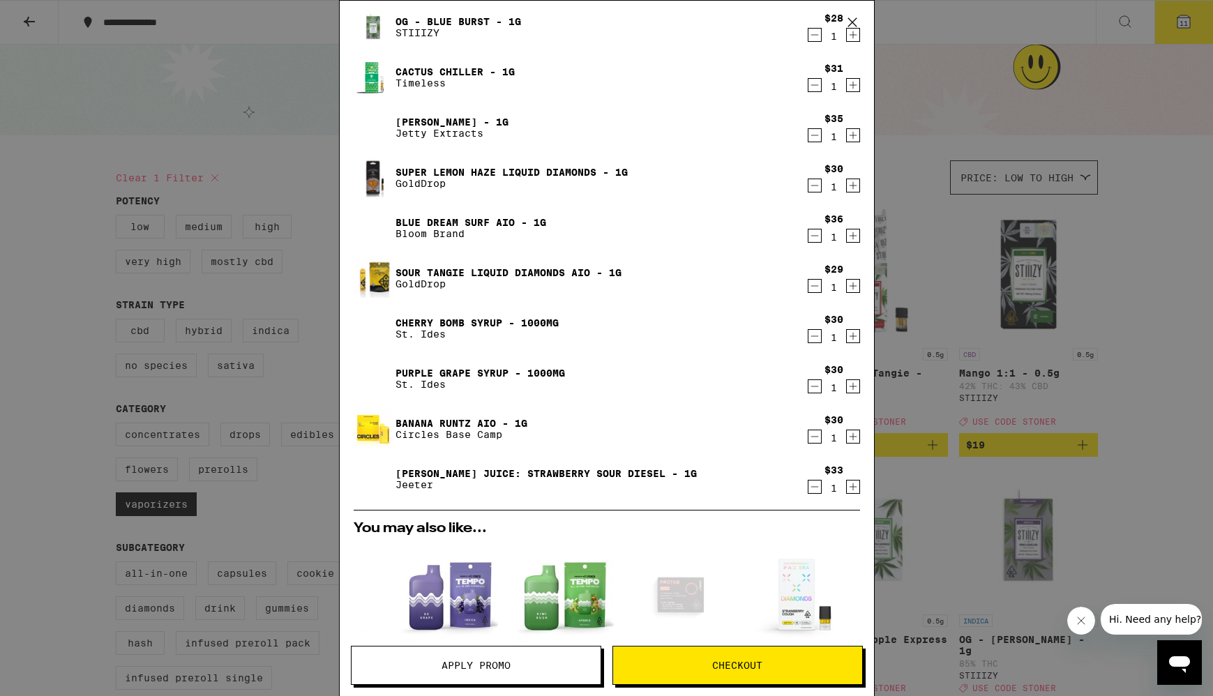
scroll to position [0, 0]
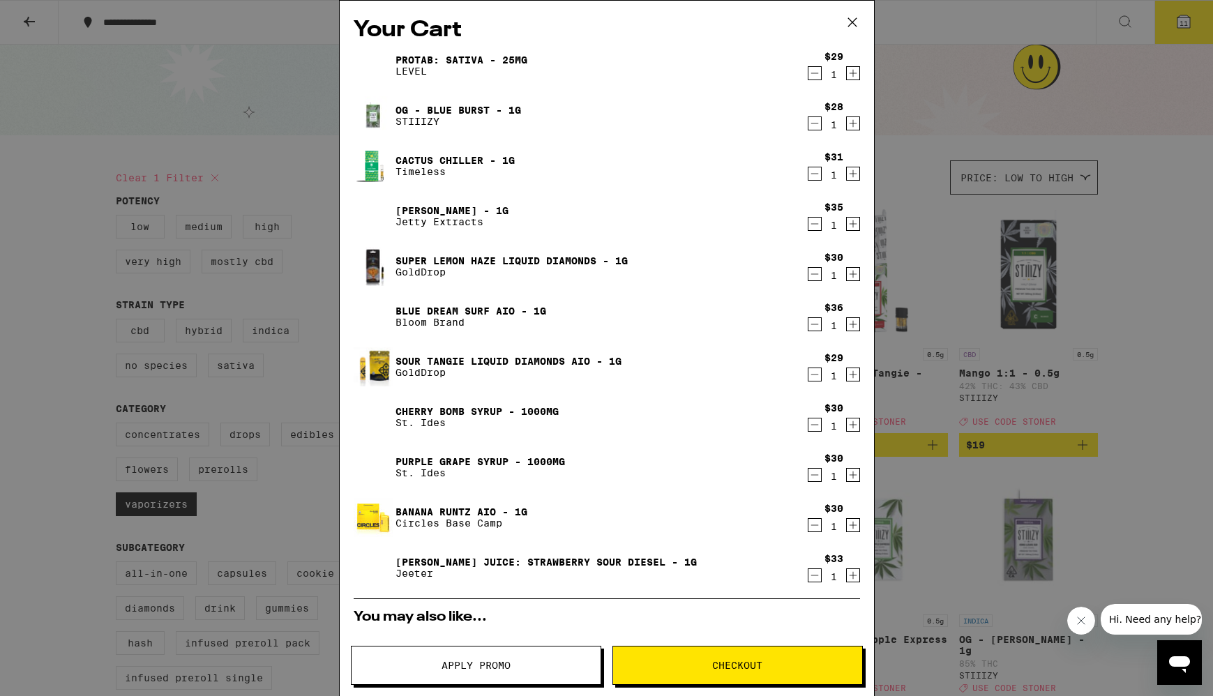
click at [815, 123] on icon "Decrement" at bounding box center [814, 123] width 13 height 17
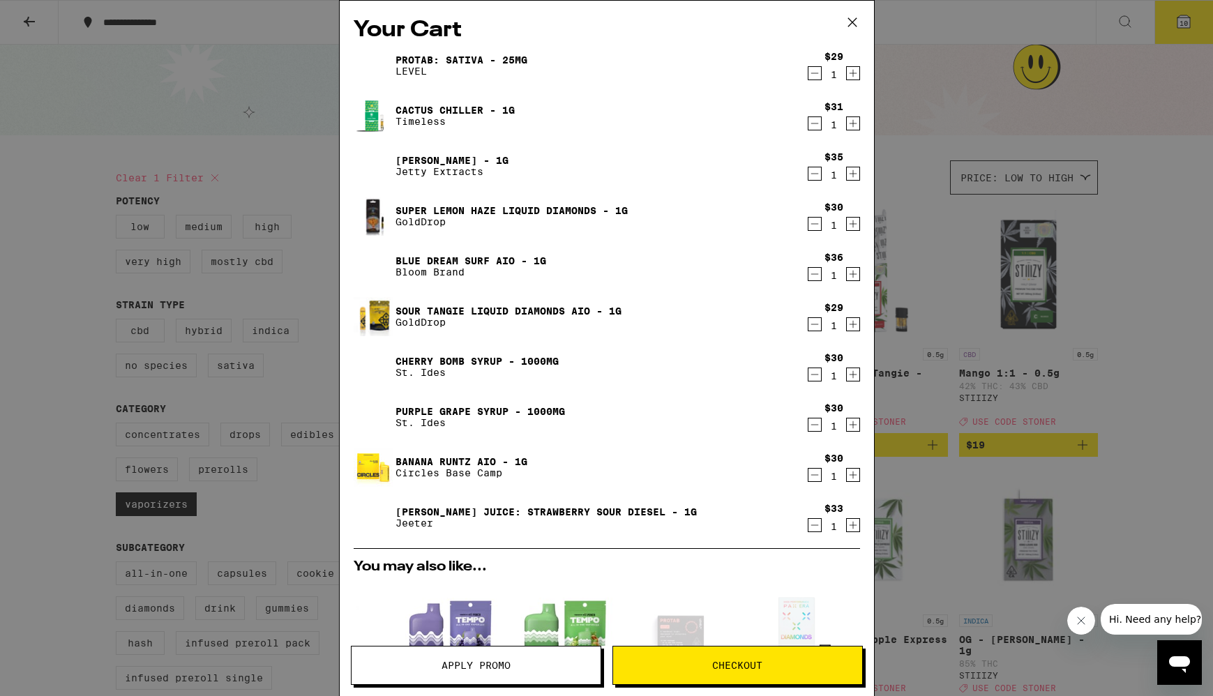
click at [814, 272] on icon "Decrement" at bounding box center [814, 274] width 13 height 17
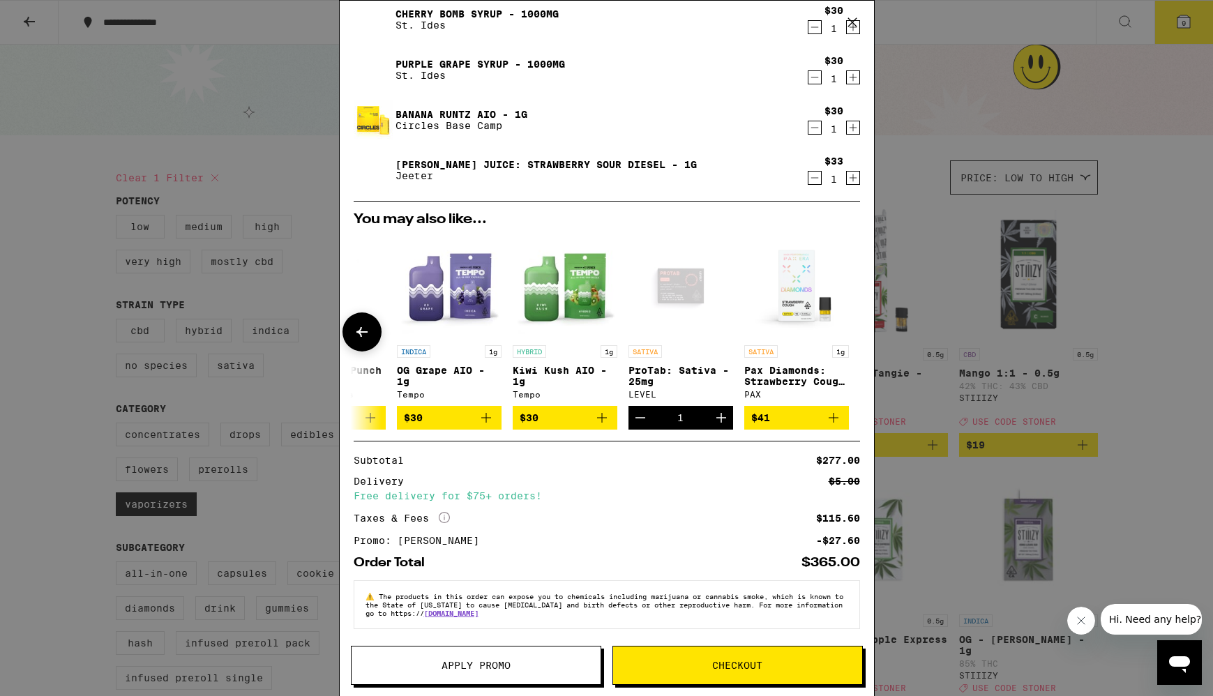
scroll to position [292, 0]
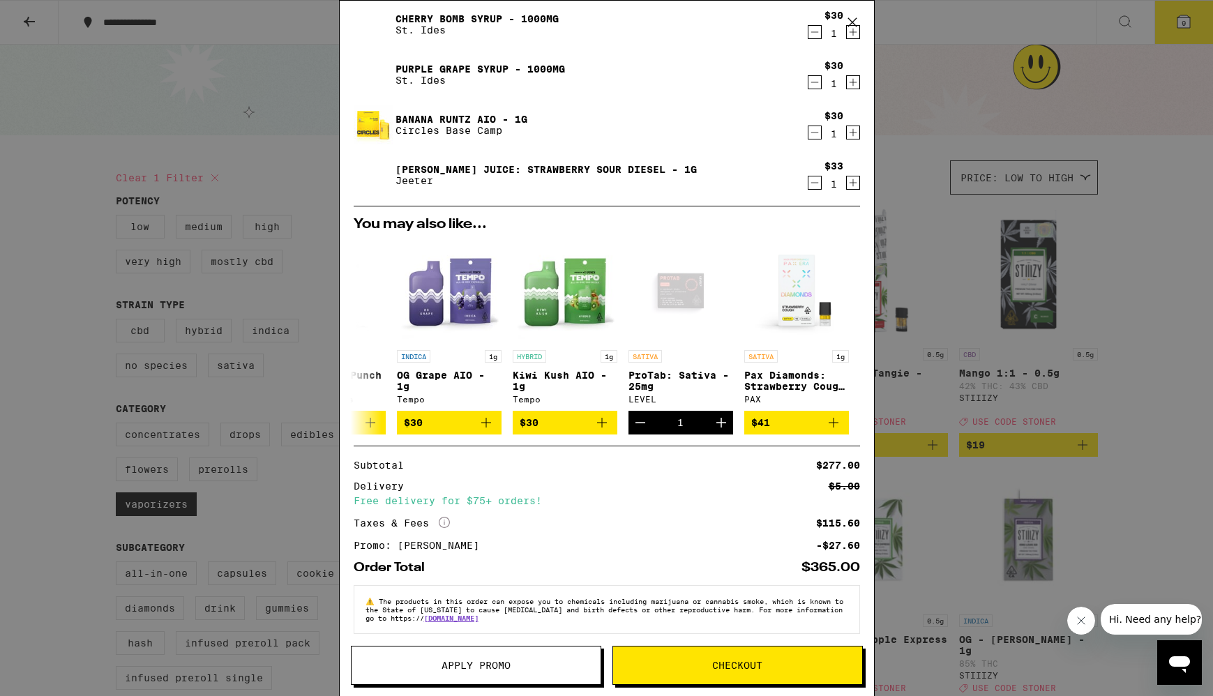
click at [811, 183] on icon "Decrement" at bounding box center [814, 182] width 13 height 17
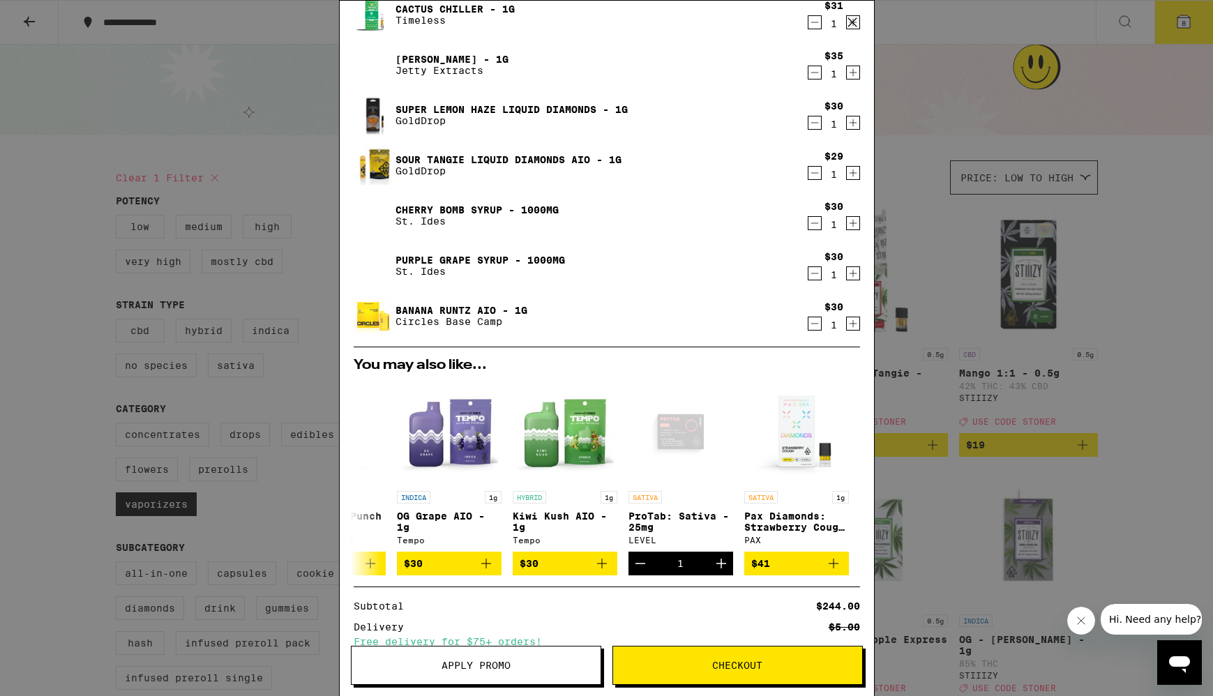
scroll to position [98, 0]
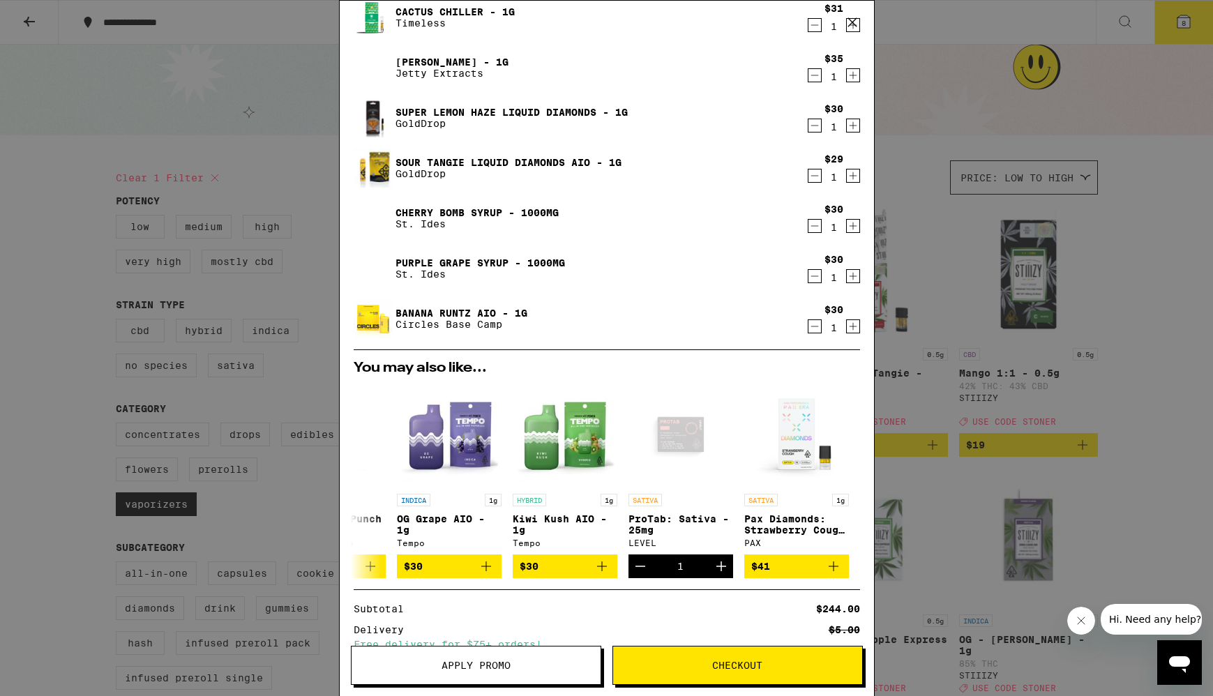
click at [808, 271] on button "Decrement" at bounding box center [815, 276] width 14 height 14
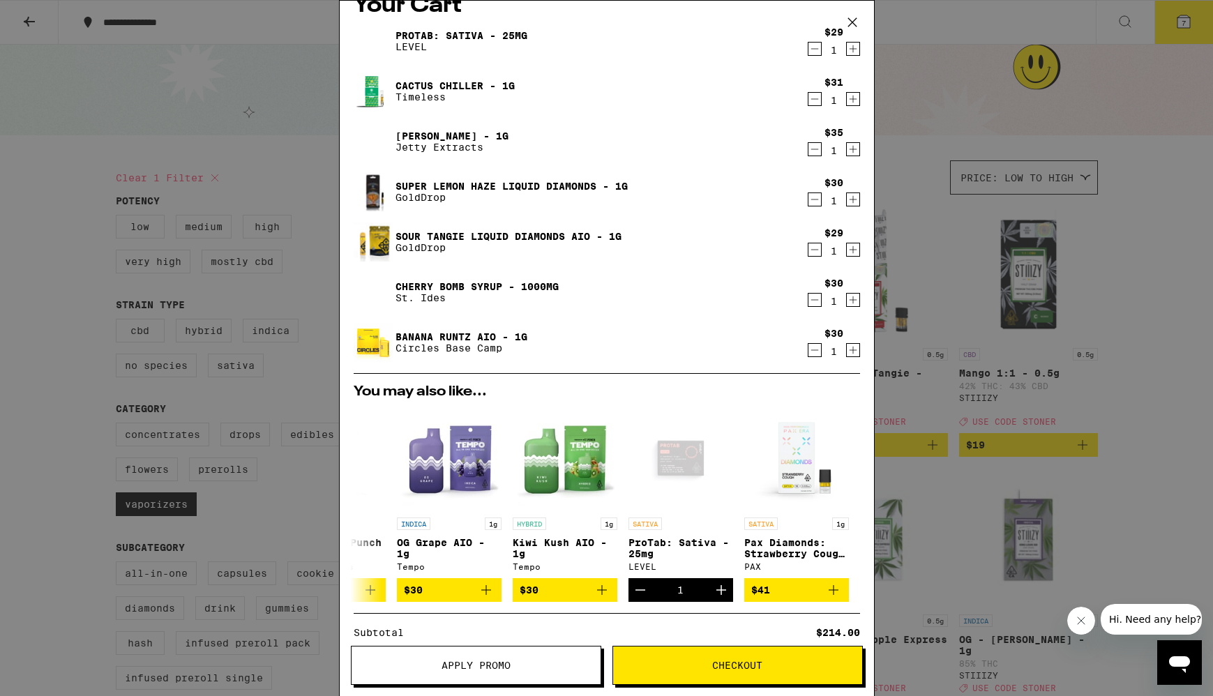
scroll to position [0, 0]
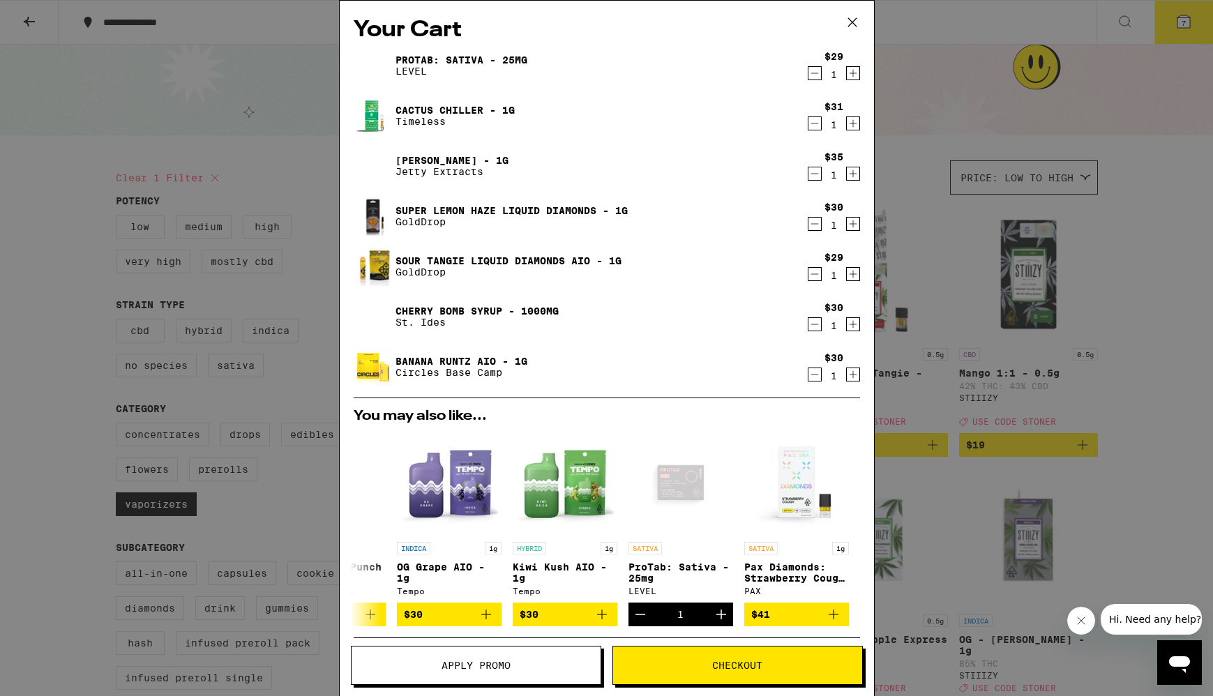
click at [815, 176] on icon "Decrement" at bounding box center [814, 173] width 13 height 17
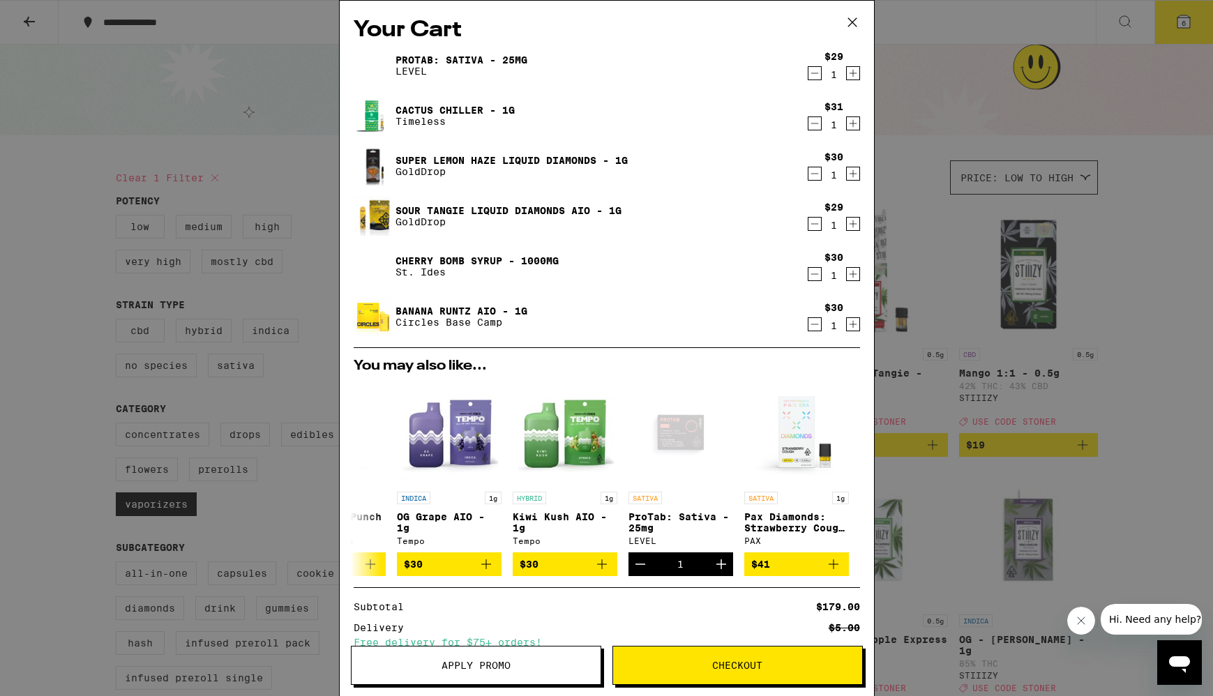
click at [822, 324] on div "$30 1" at bounding box center [834, 316] width 52 height 29
click at [819, 325] on icon "Decrement" at bounding box center [814, 324] width 13 height 17
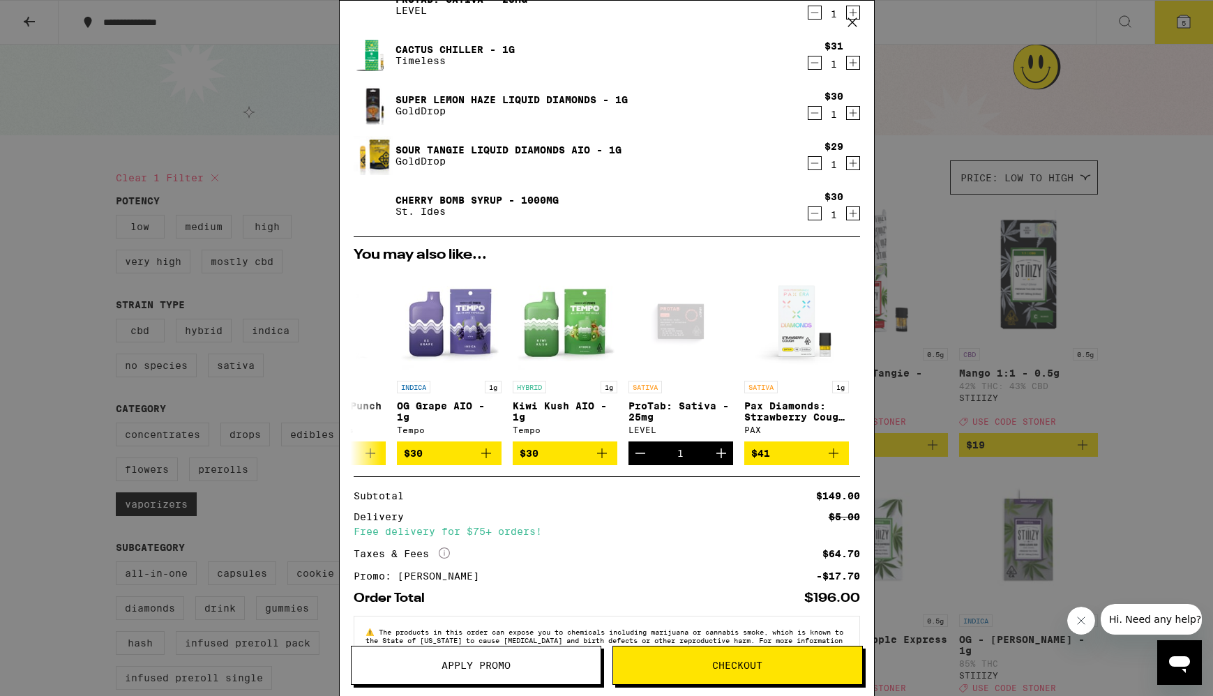
scroll to position [105, 0]
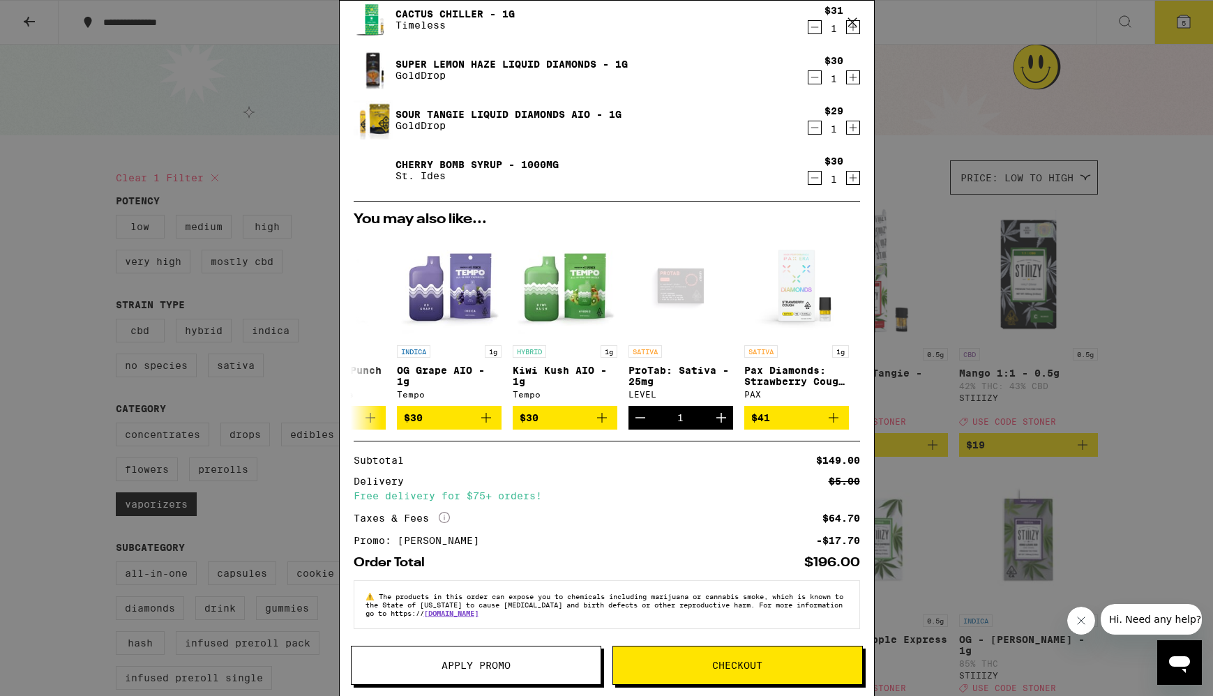
click at [699, 658] on button "Checkout" at bounding box center [737, 665] width 250 height 39
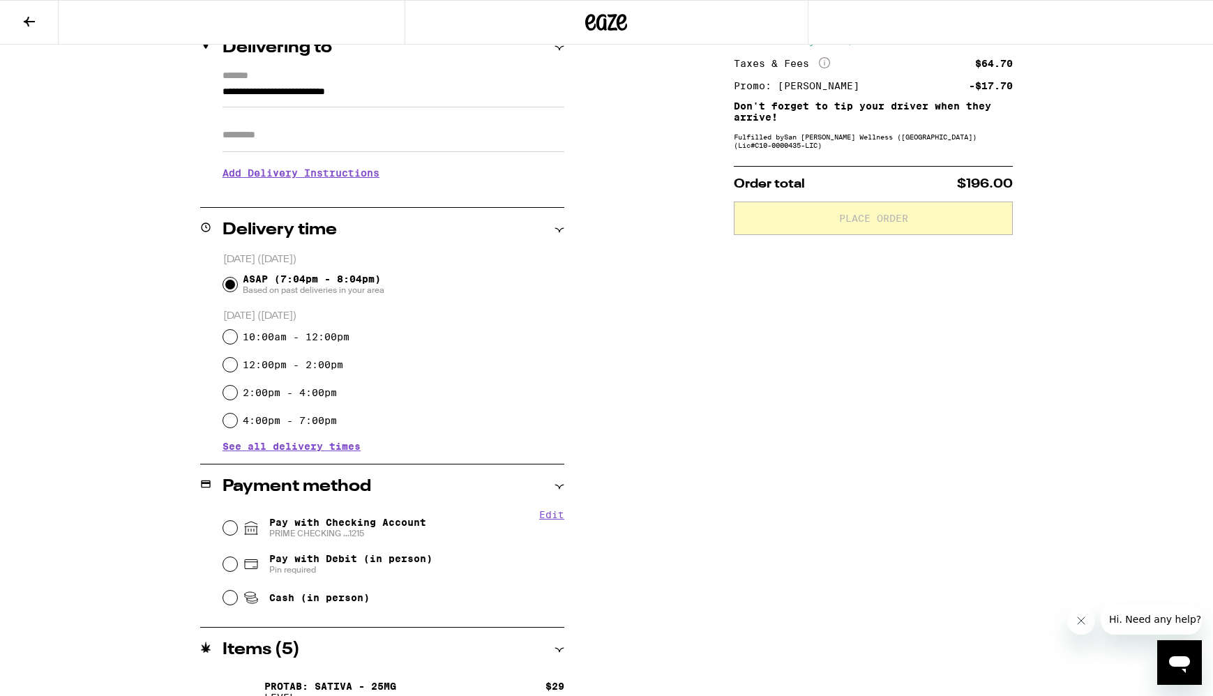
scroll to position [218, 0]
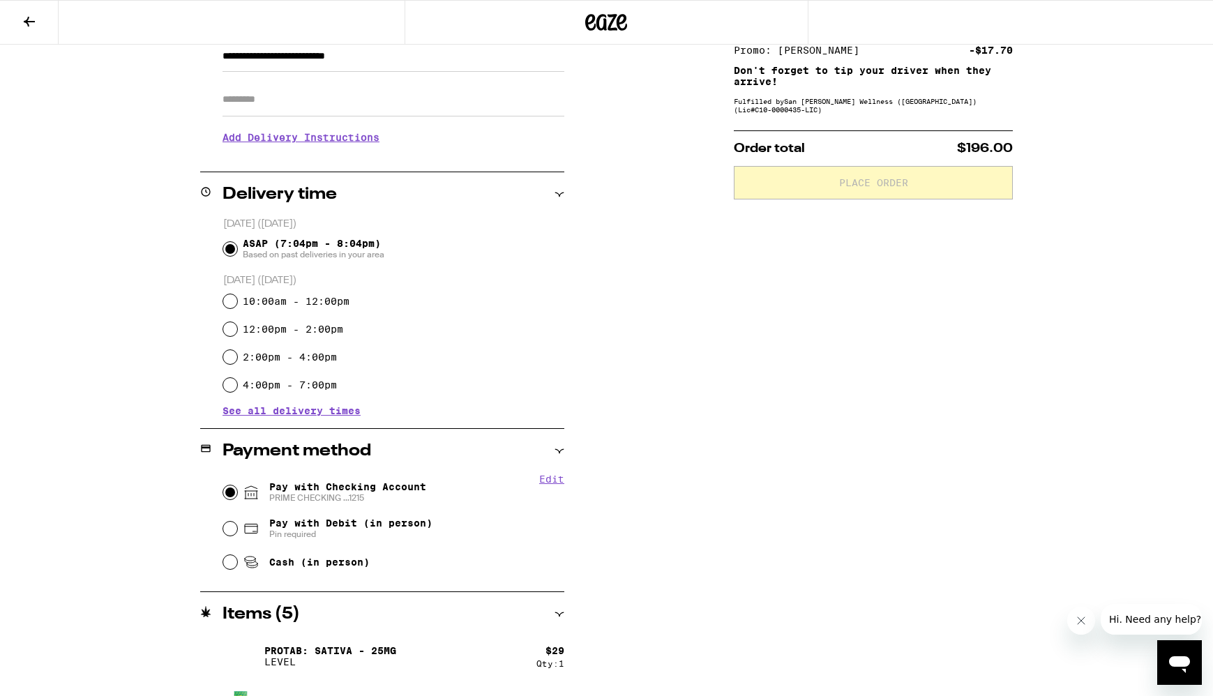
click at [230, 490] on input "Pay with Checking Account PRIME CHECKING ...1215" at bounding box center [230, 492] width 14 height 14
radio input "true"
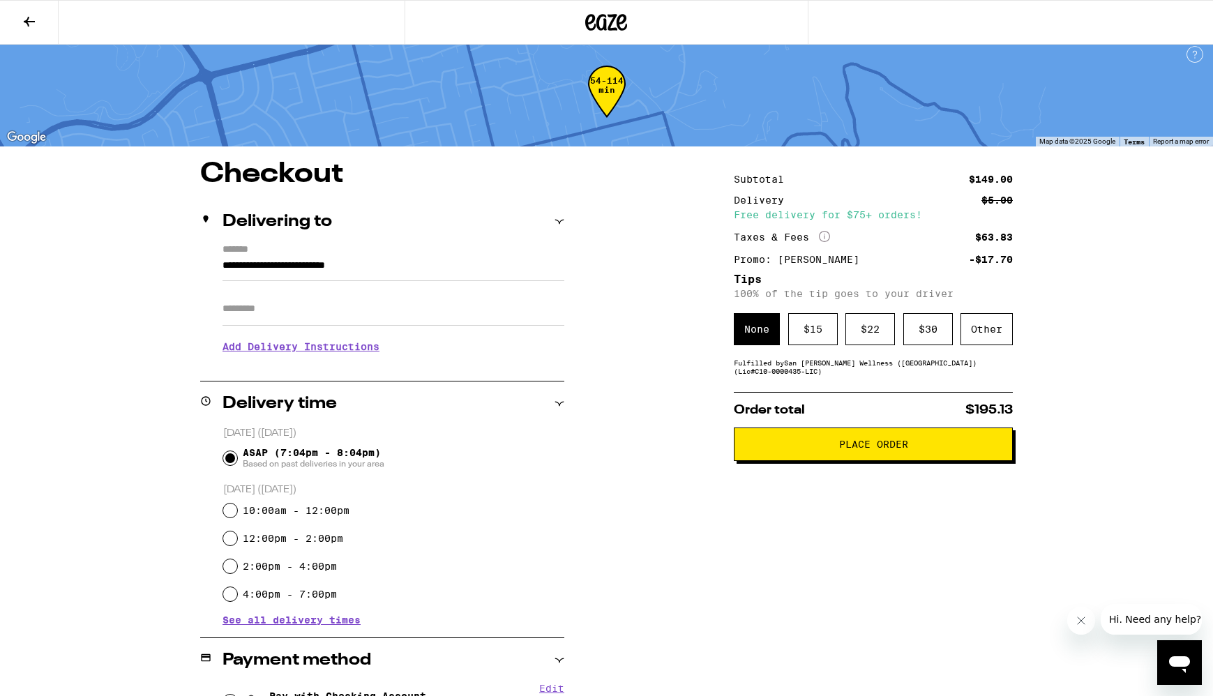
scroll to position [0, 0]
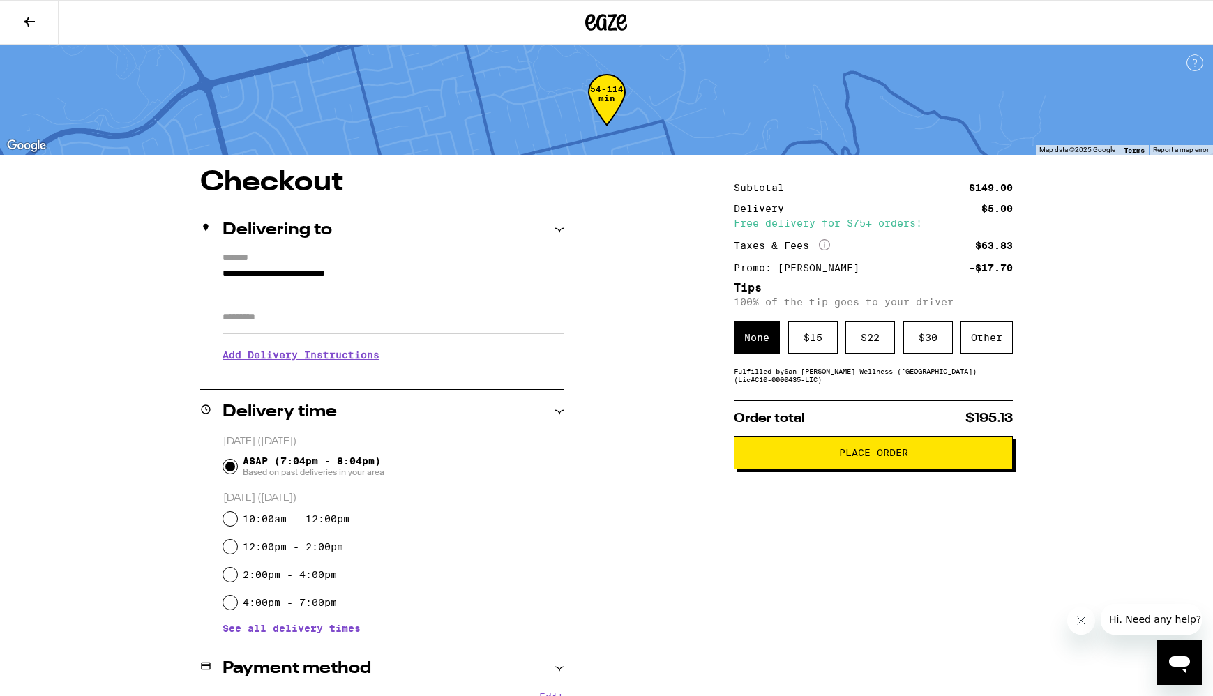
click at [768, 396] on div "Subtotal $149.00 Delivery $5.00 Free delivery for $75+ orders! Taxes & Fees Mor…" at bounding box center [873, 660] width 279 height 983
click at [974, 345] on div "Other" at bounding box center [987, 338] width 52 height 32
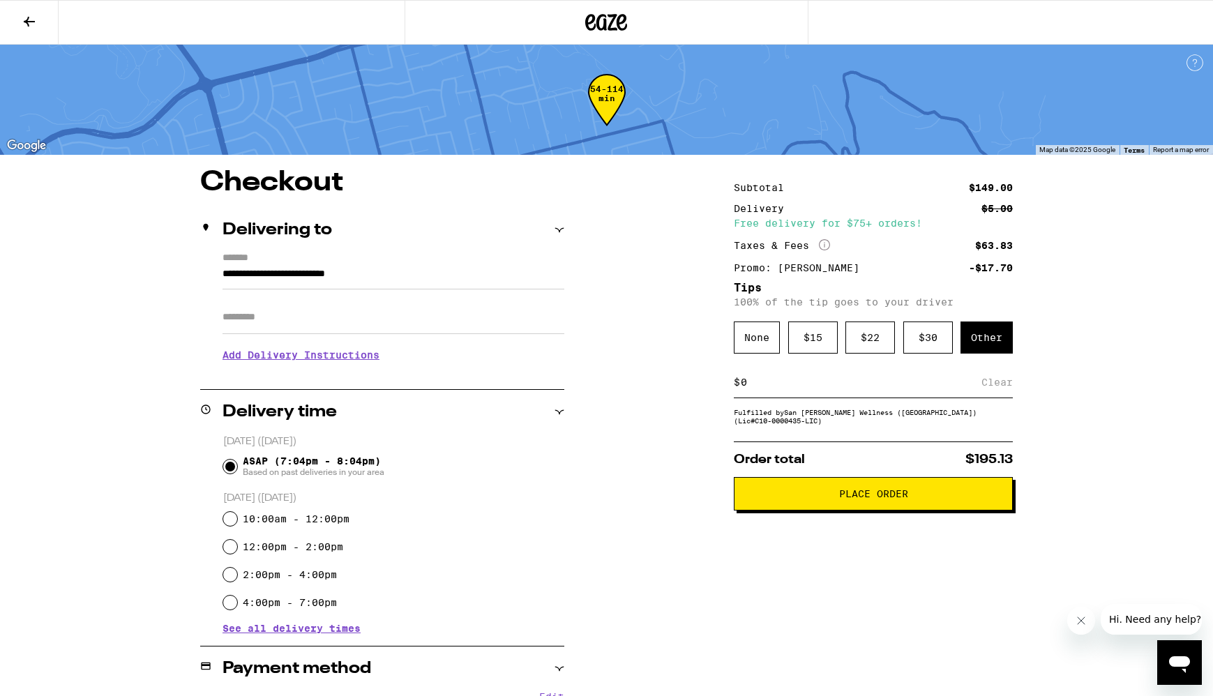
click at [751, 396] on div "$ Clear" at bounding box center [873, 382] width 279 height 31
click at [755, 389] on input at bounding box center [860, 382] width 241 height 13
type input "8"
click at [571, 471] on div "**********" at bounding box center [607, 660] width 1004 height 983
click at [1002, 381] on div "Save" at bounding box center [1000, 382] width 25 height 31
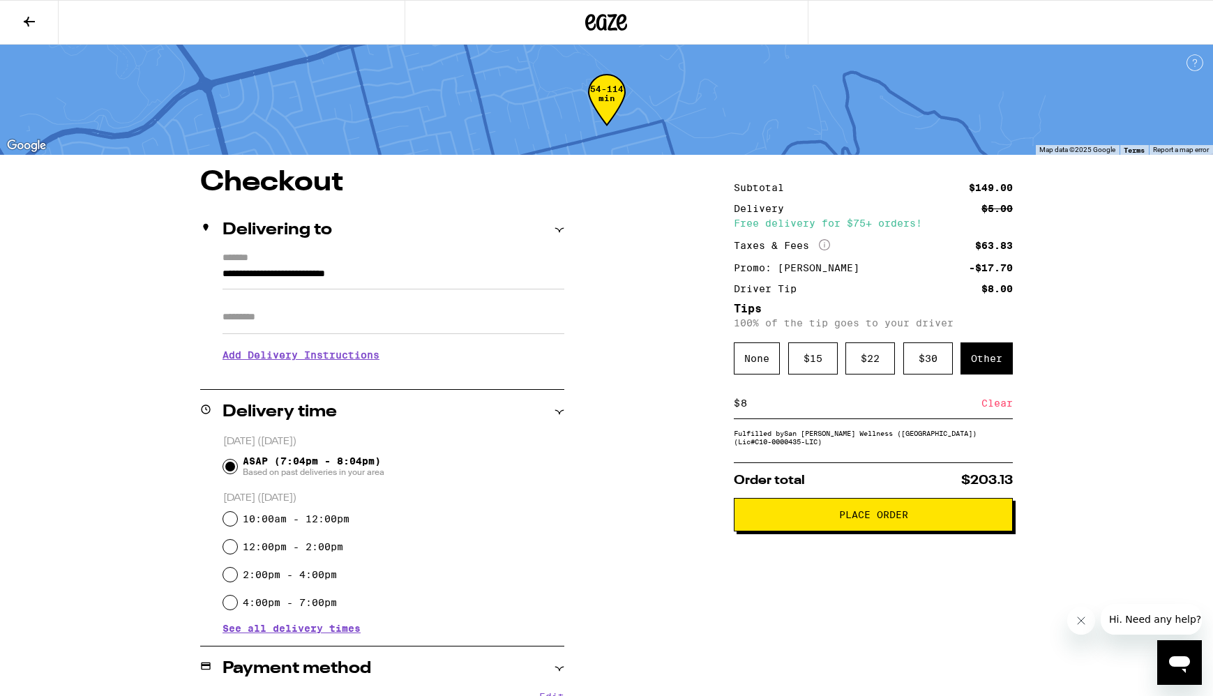
click at [904, 515] on span "Place Order" at bounding box center [873, 515] width 69 height 10
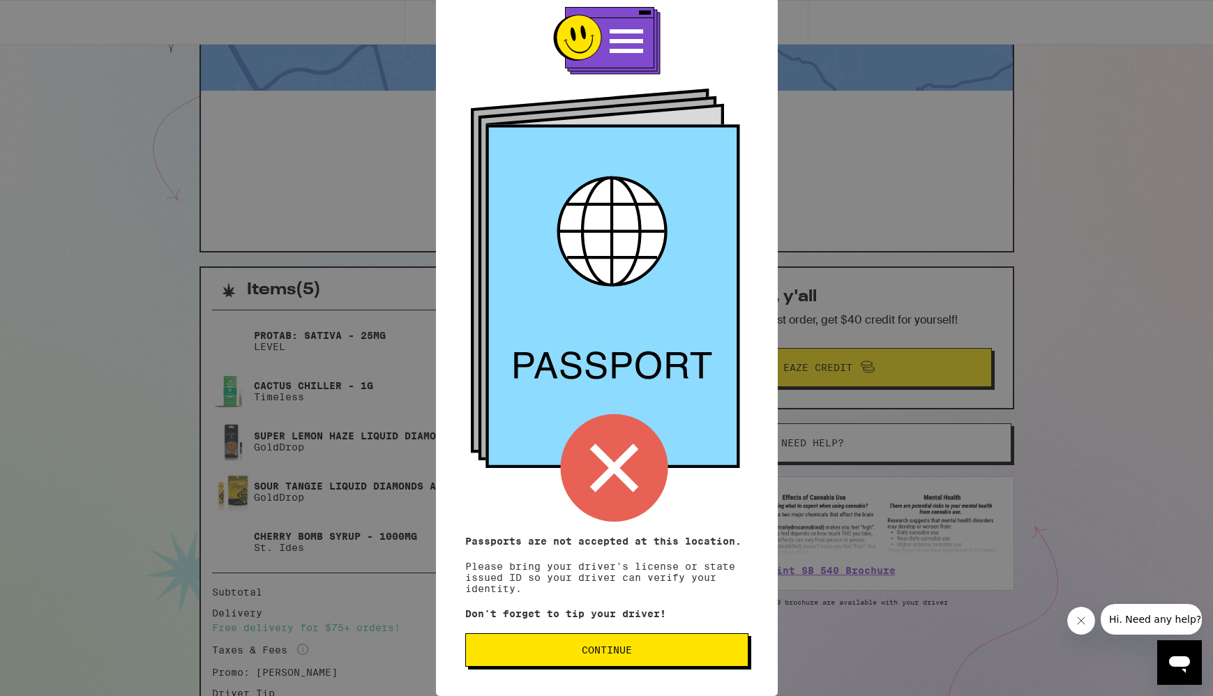
scroll to position [39, 0]
click at [633, 631] on div "Remember! Bring your ID Passports are not accepted at this location. Please bri…" at bounding box center [607, 313] width 342 height 766
click at [628, 655] on span "Continue" at bounding box center [607, 650] width 50 height 10
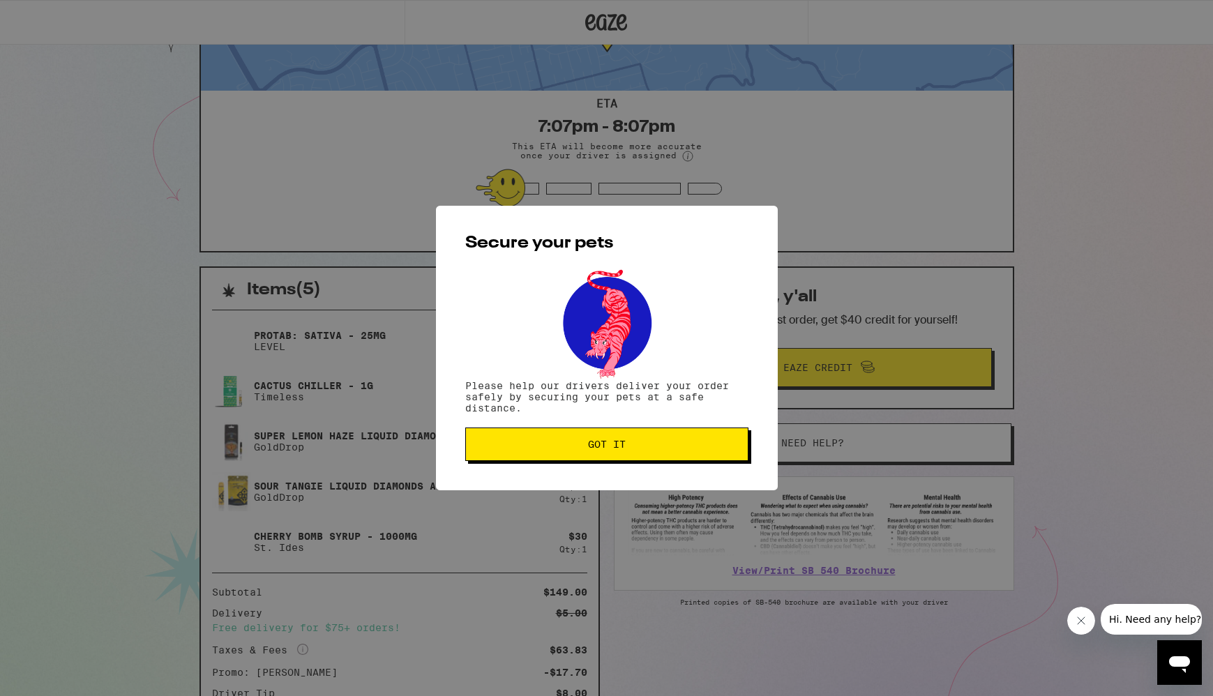
click at [627, 443] on span "Got it" at bounding box center [606, 444] width 259 height 10
